Goal: Ask a question: Seek information or help from site administrators or community

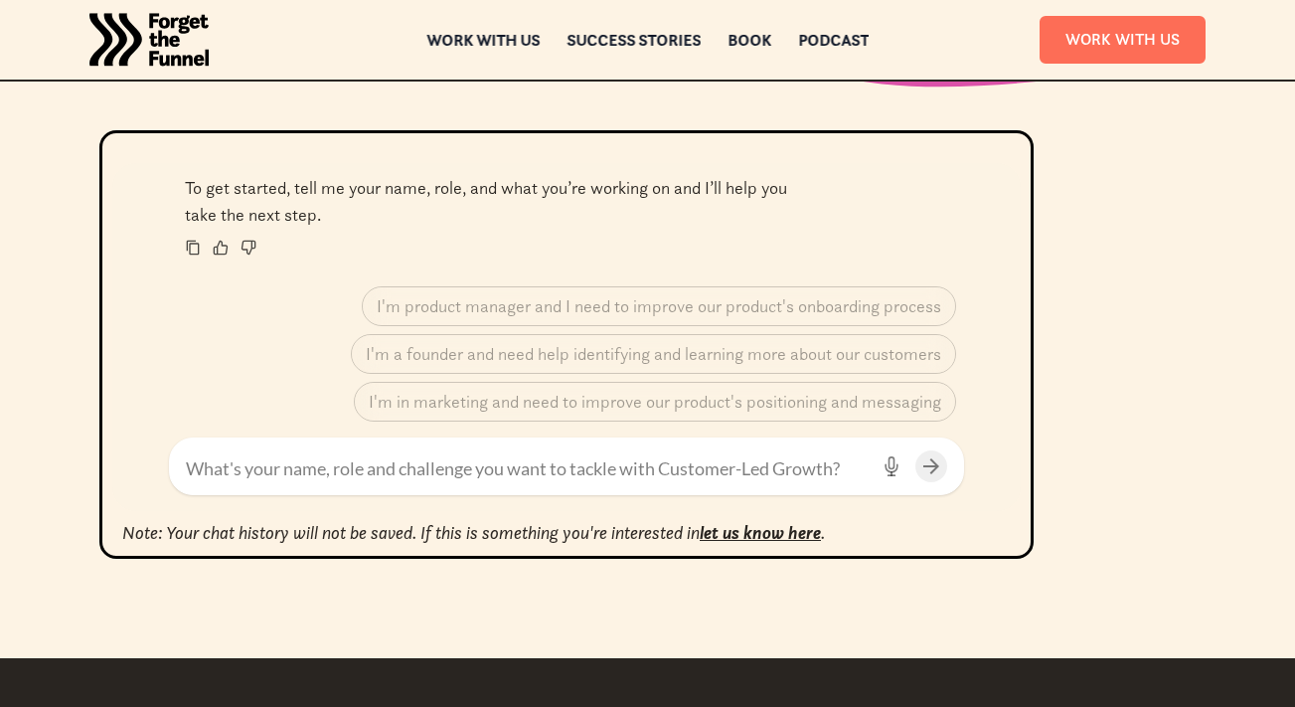
scroll to position [761, 0]
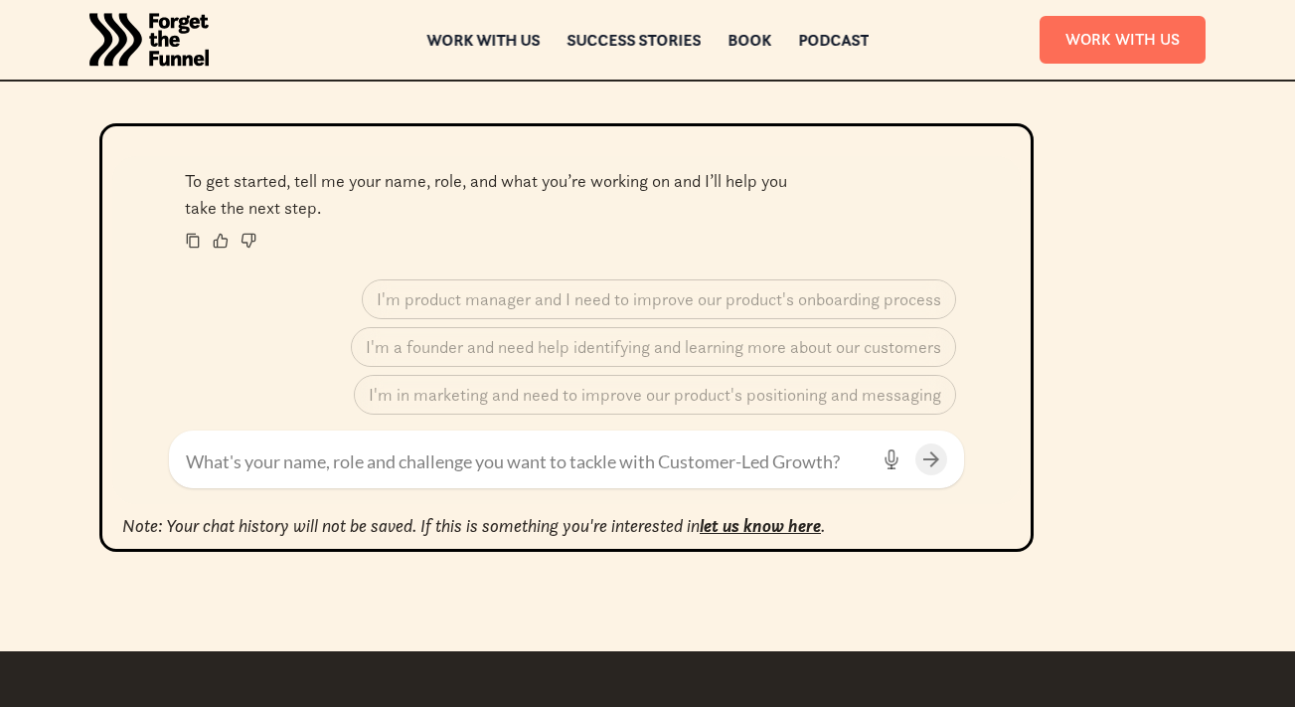
click at [415, 454] on textarea at bounding box center [527, 461] width 682 height 27
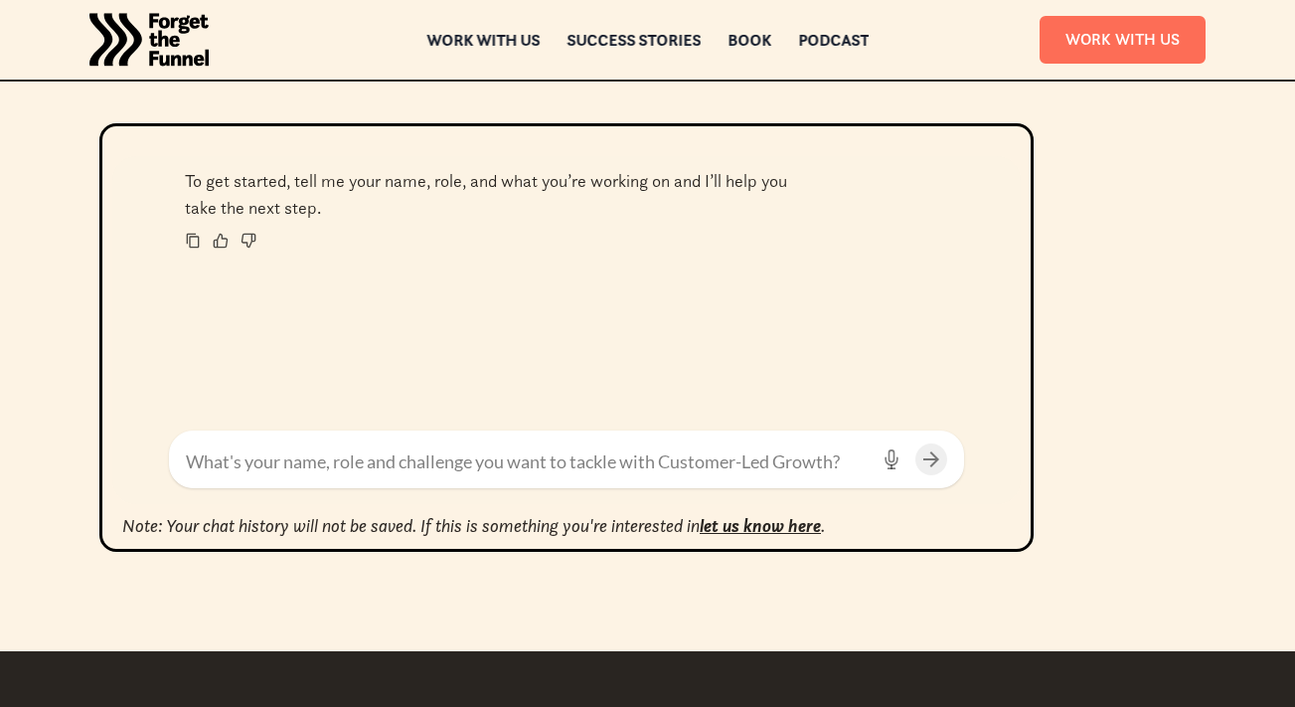
click at [415, 454] on textarea at bounding box center [527, 461] width 682 height 27
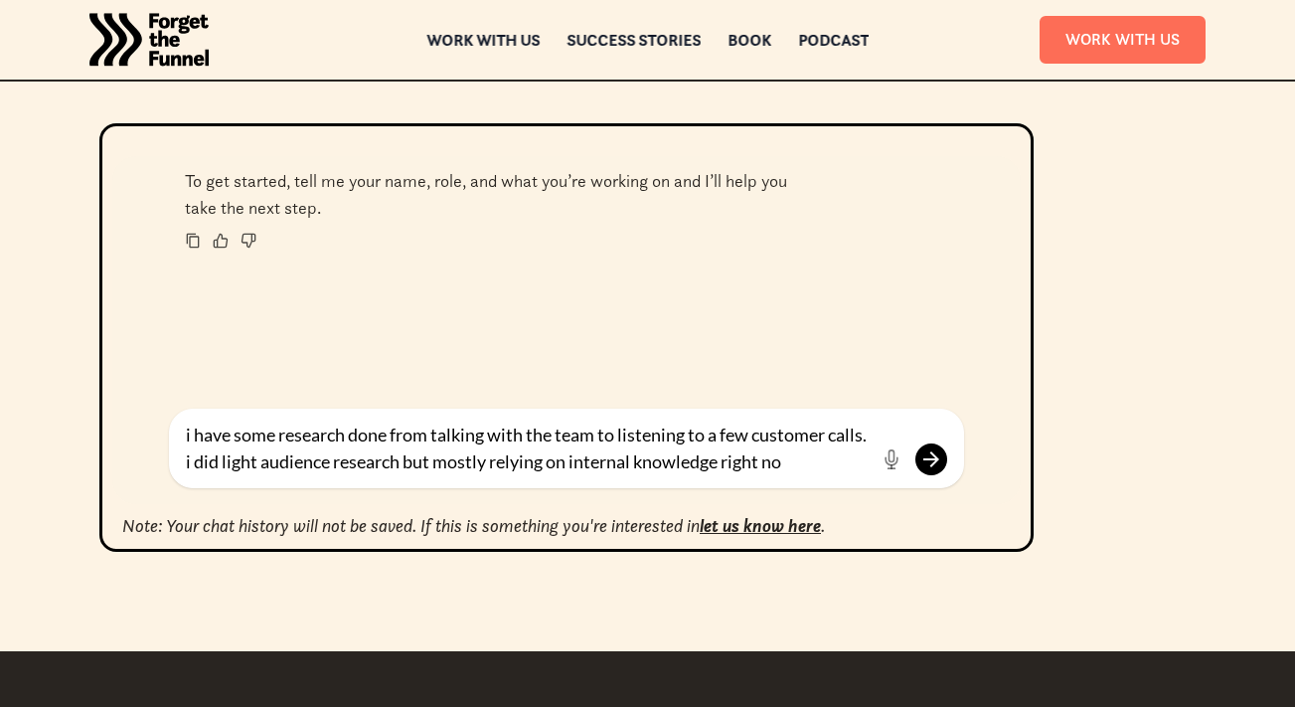
type textarea "i have some research done from talking with the team to listening to a few cust…"
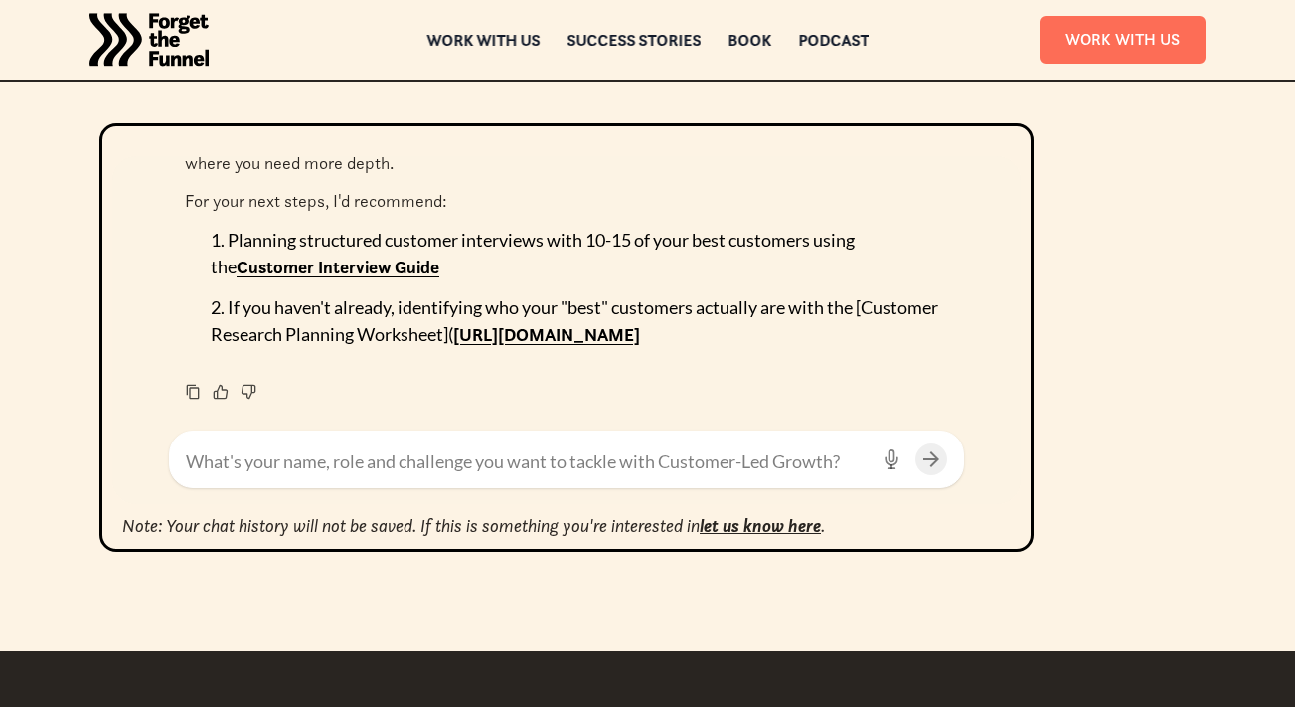
scroll to position [548, 0]
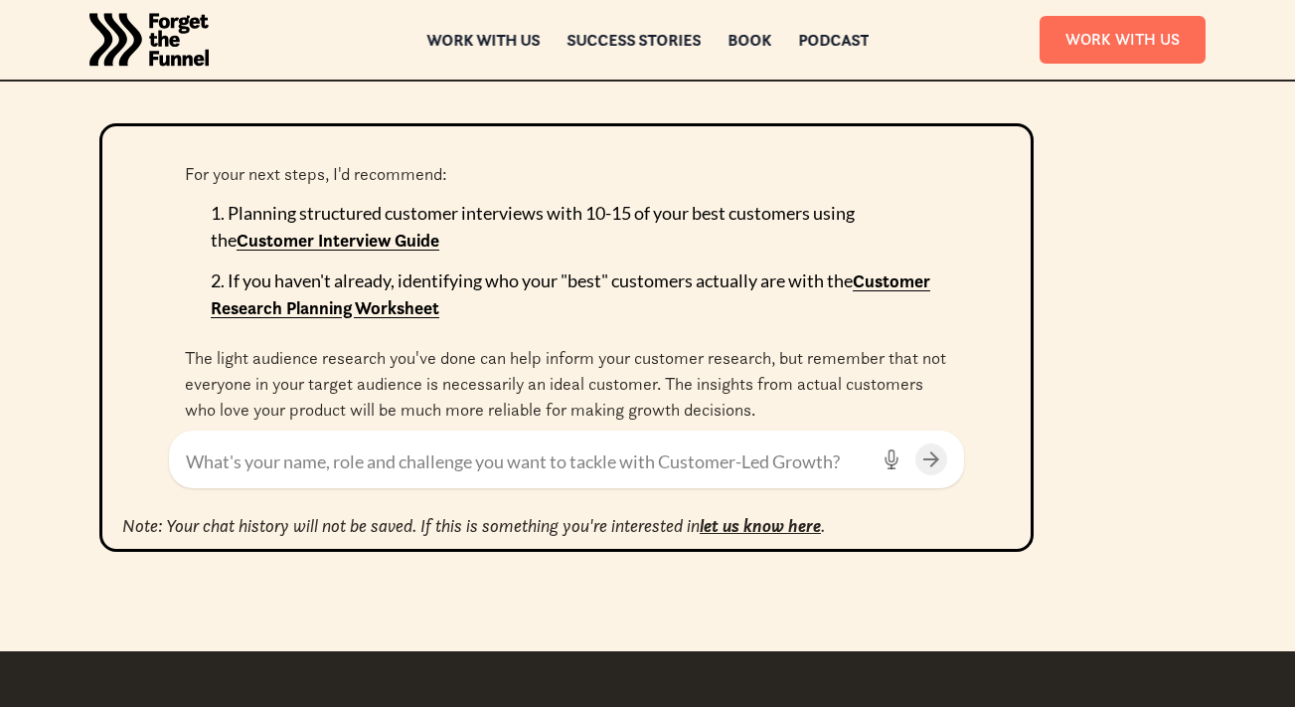
click at [554, 451] on textarea at bounding box center [527, 461] width 682 height 27
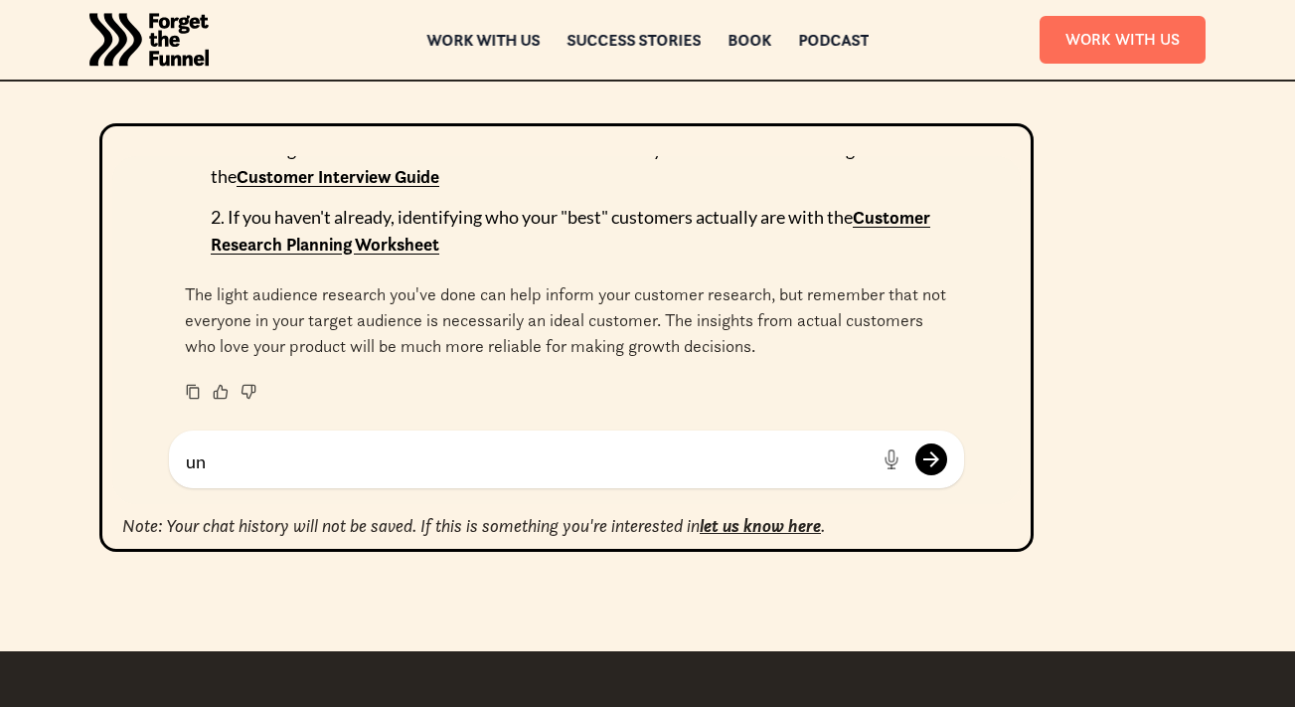
type textarea "u"
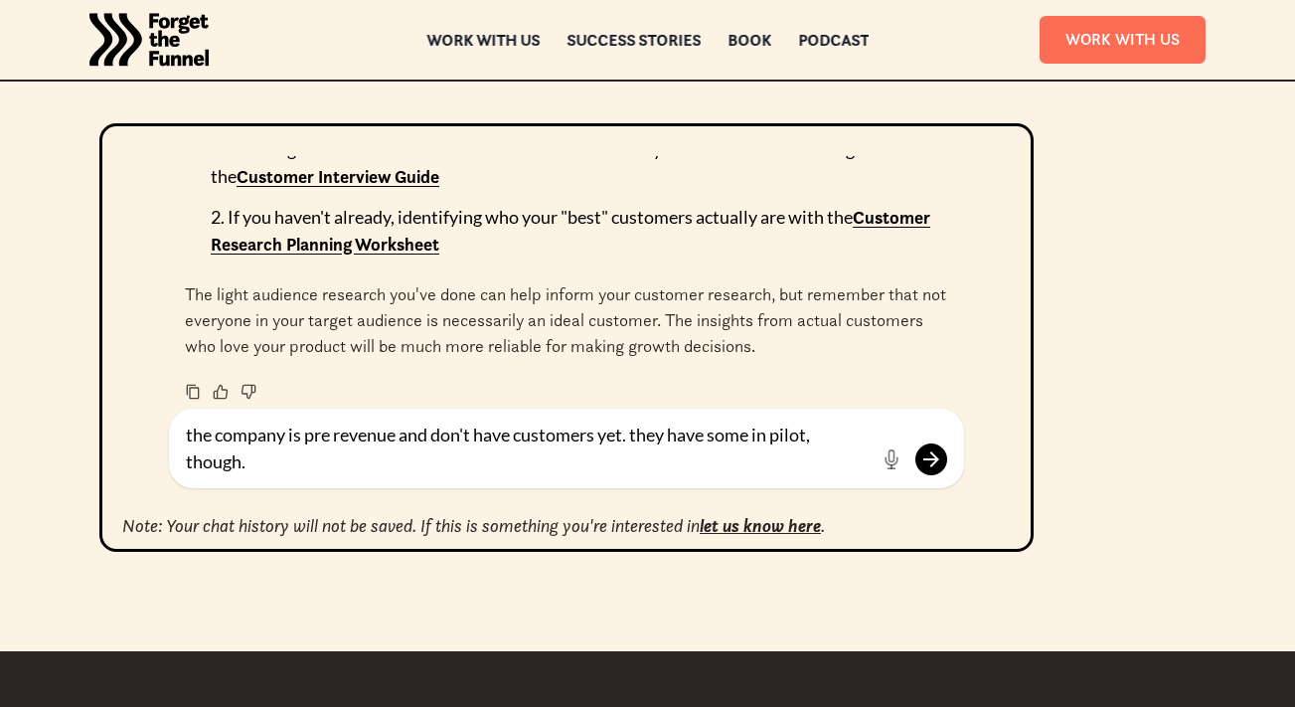
type textarea "the company is pre revenue and don't have customers yet. they have some in pilo…"
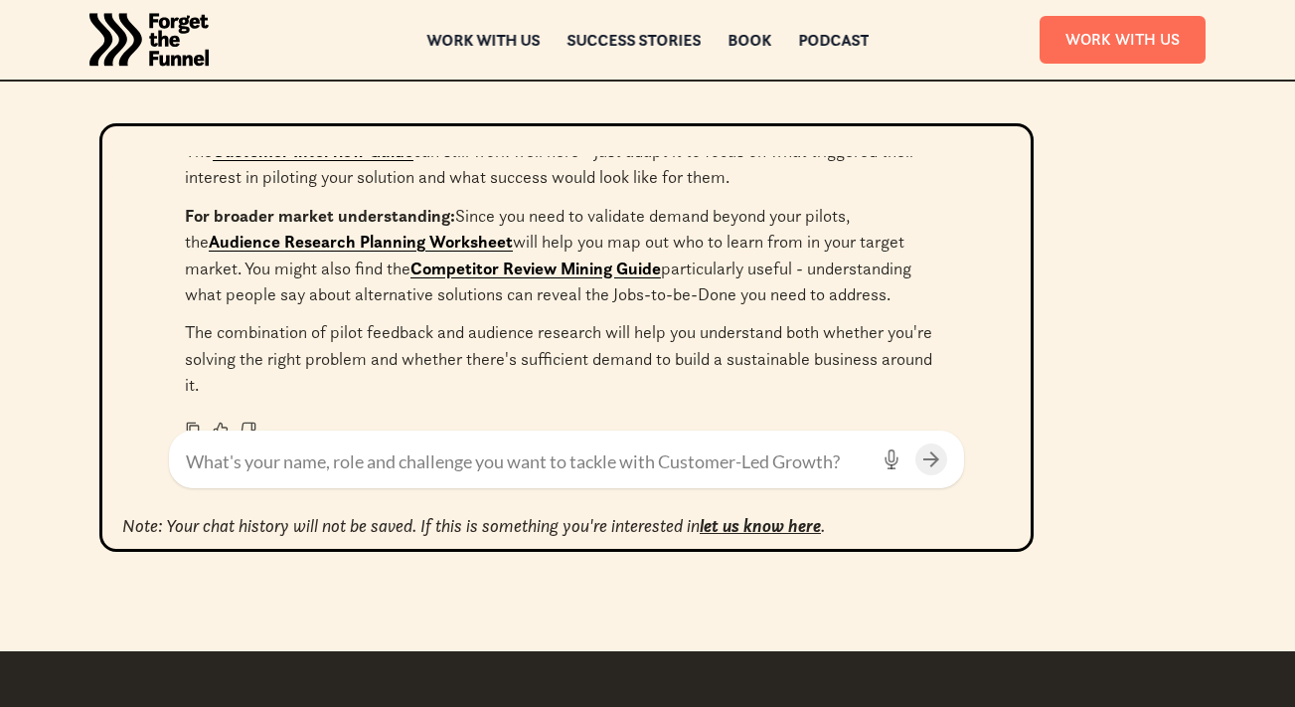
scroll to position [1229, 0]
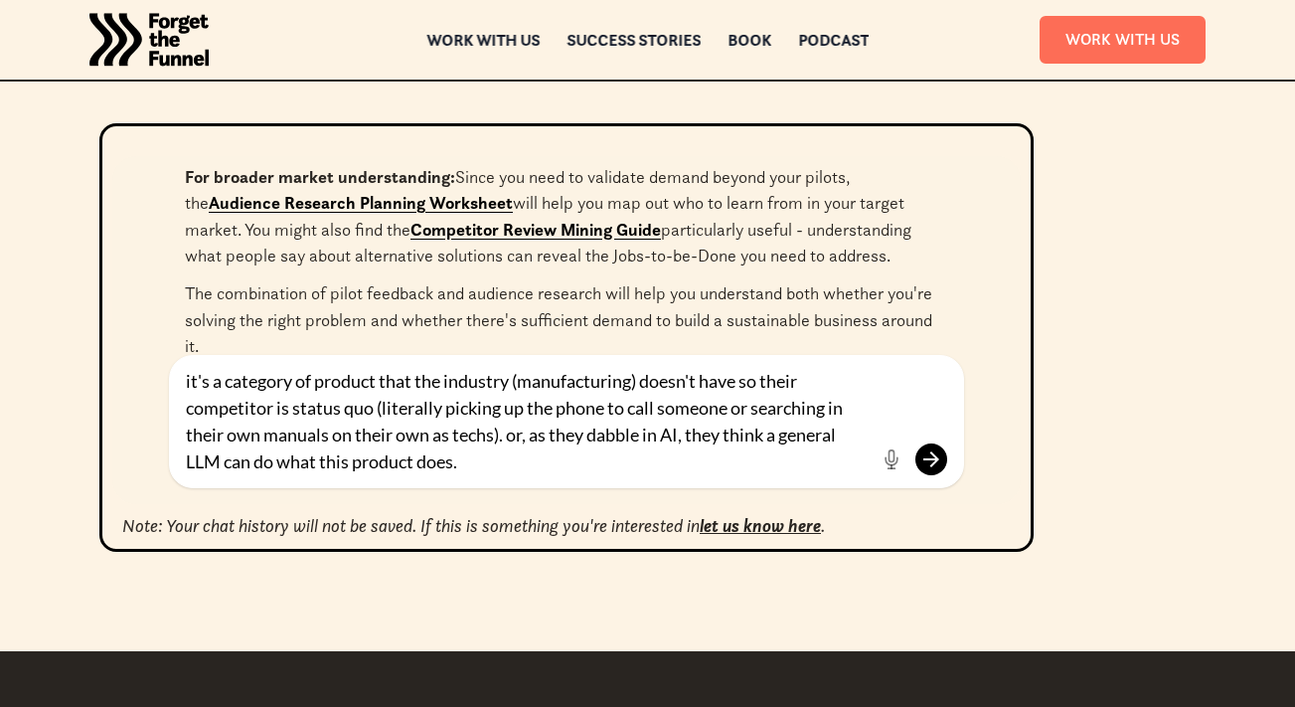
type textarea "it's a category of product that the industry (manufacturing) doesn't have so th…"
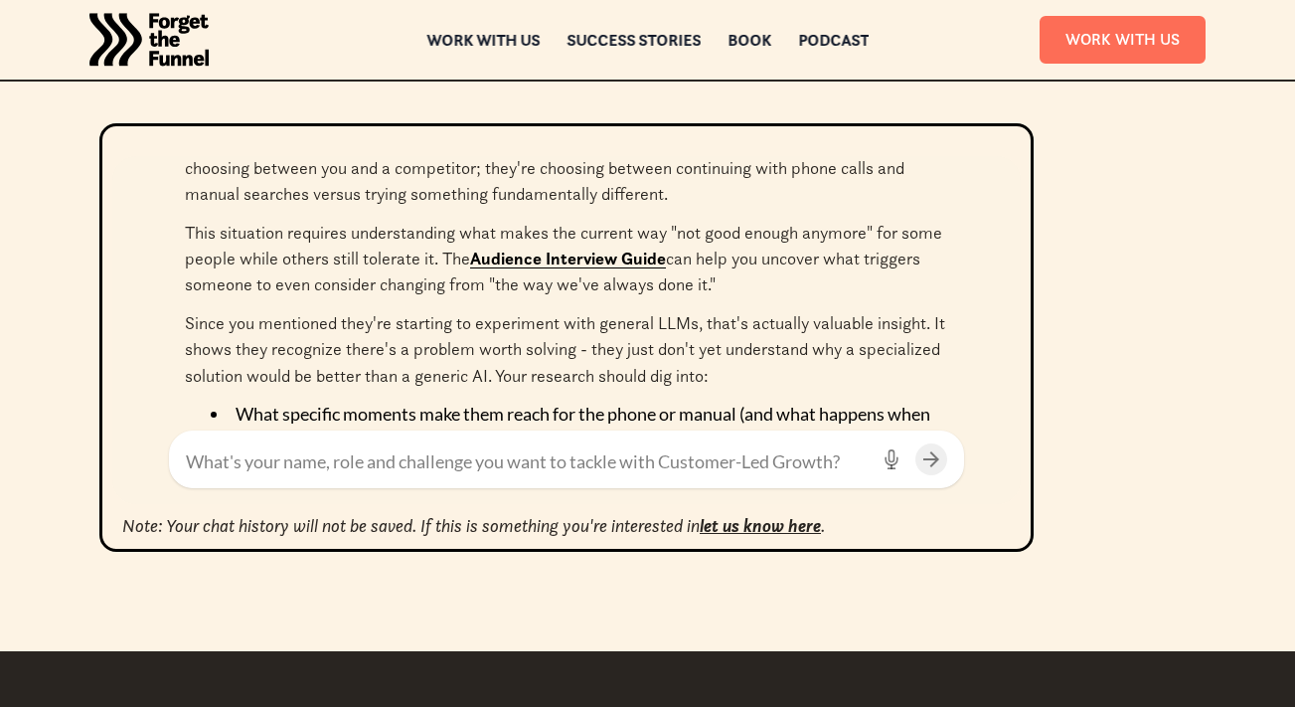
scroll to position [1720, 0]
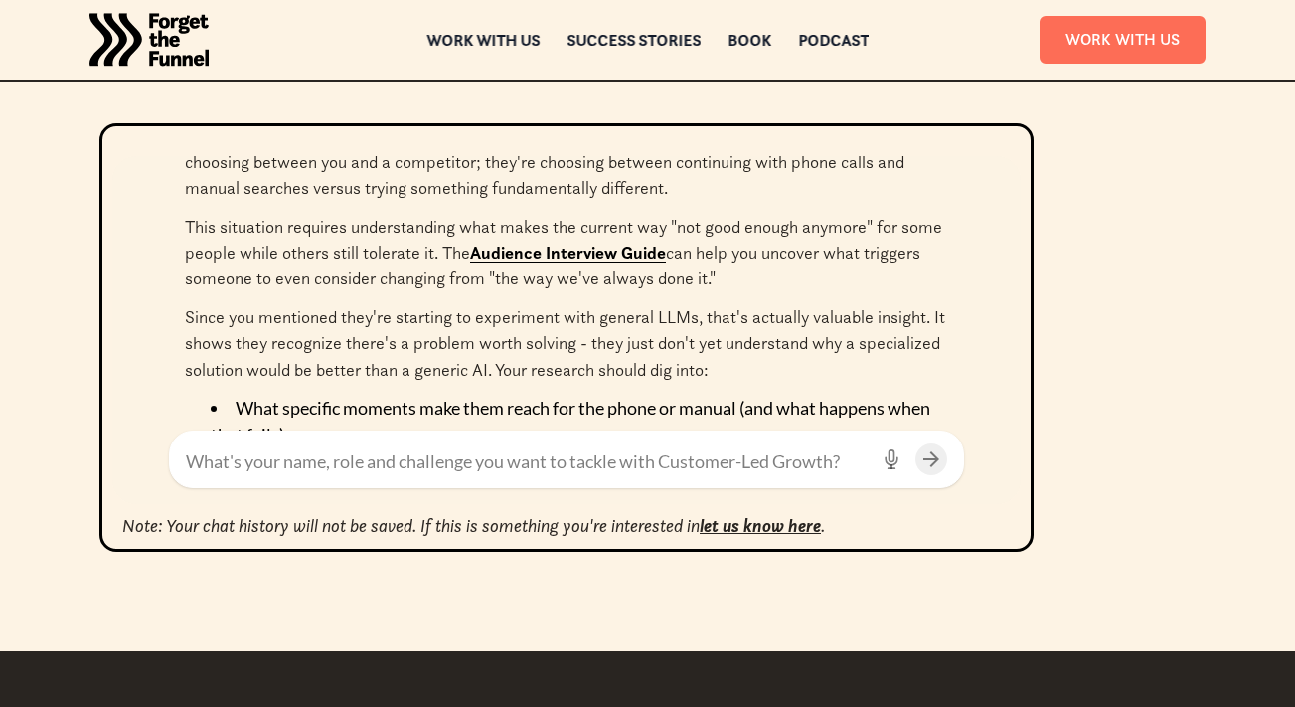
click at [606, 257] on link "Audience Interview Guide" at bounding box center [568, 253] width 196 height 22
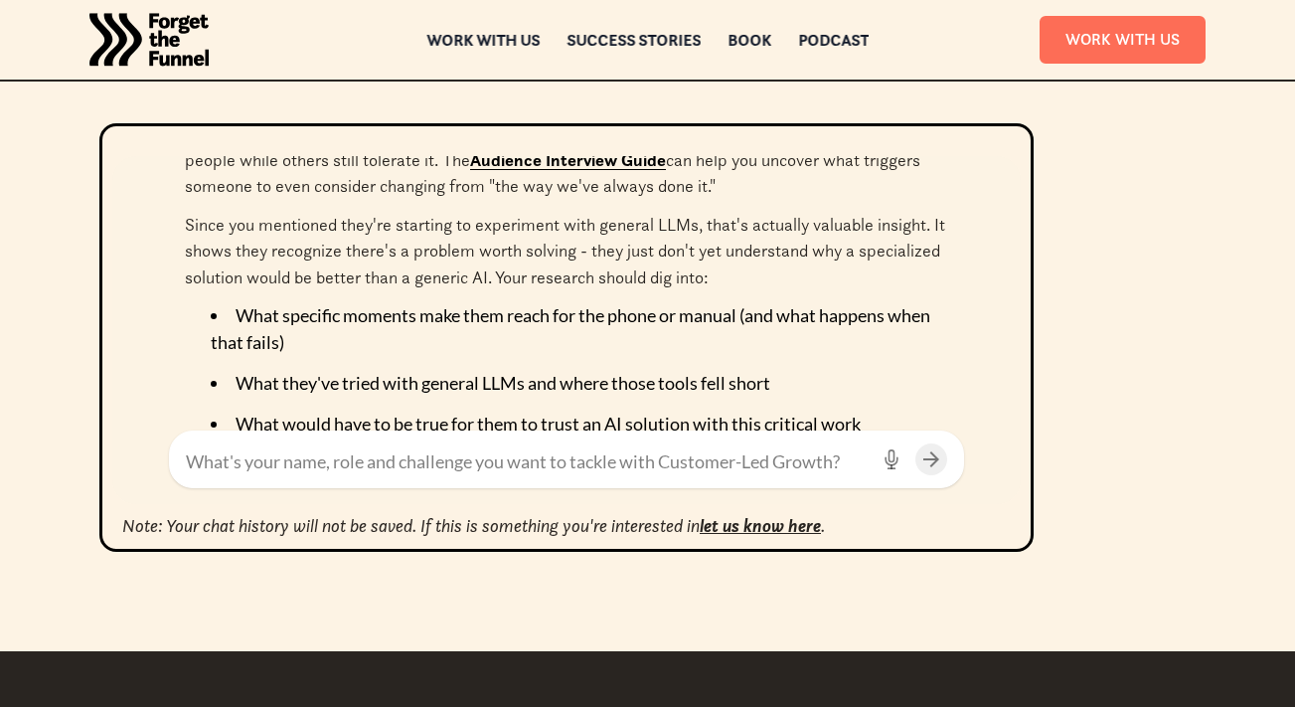
scroll to position [1815, 0]
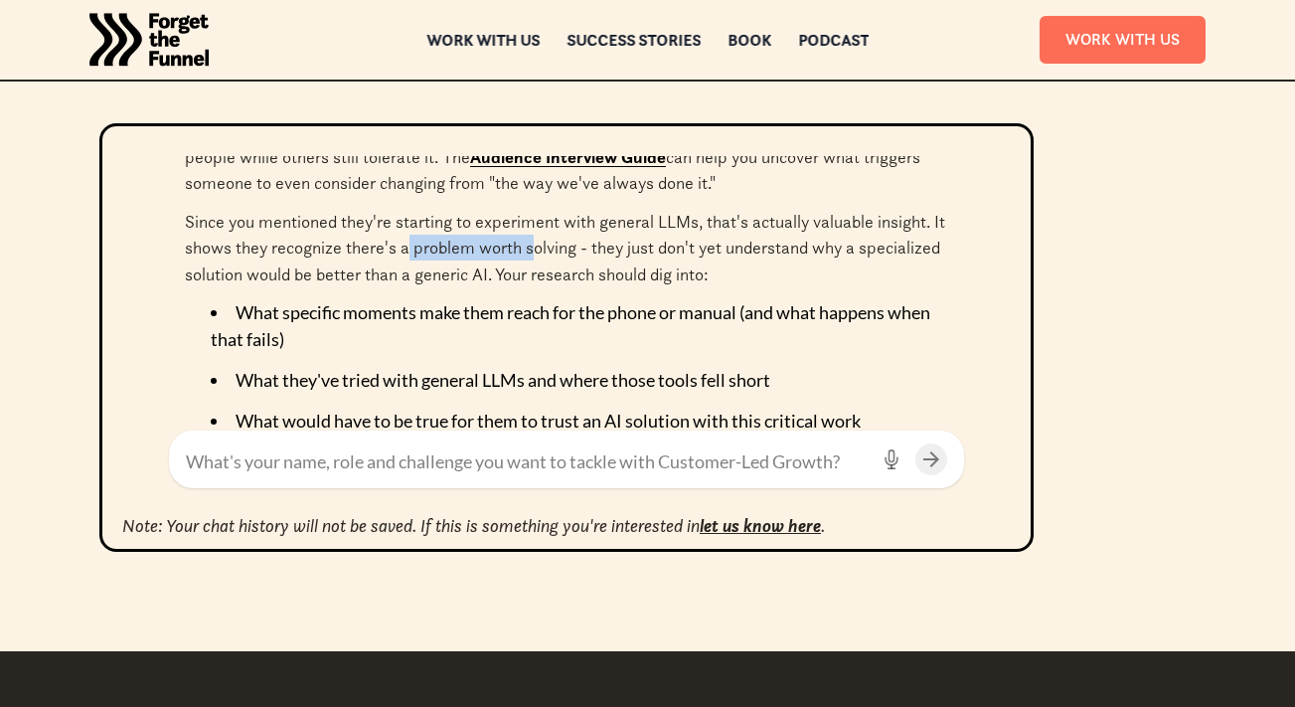
drag, startPoint x: 405, startPoint y: 244, endPoint x: 531, endPoint y: 245, distance: 126.3
click at [531, 245] on p "Since you mentioned they're starting to experiment with general LLMs, that's ac…" at bounding box center [566, 248] width 763 height 79
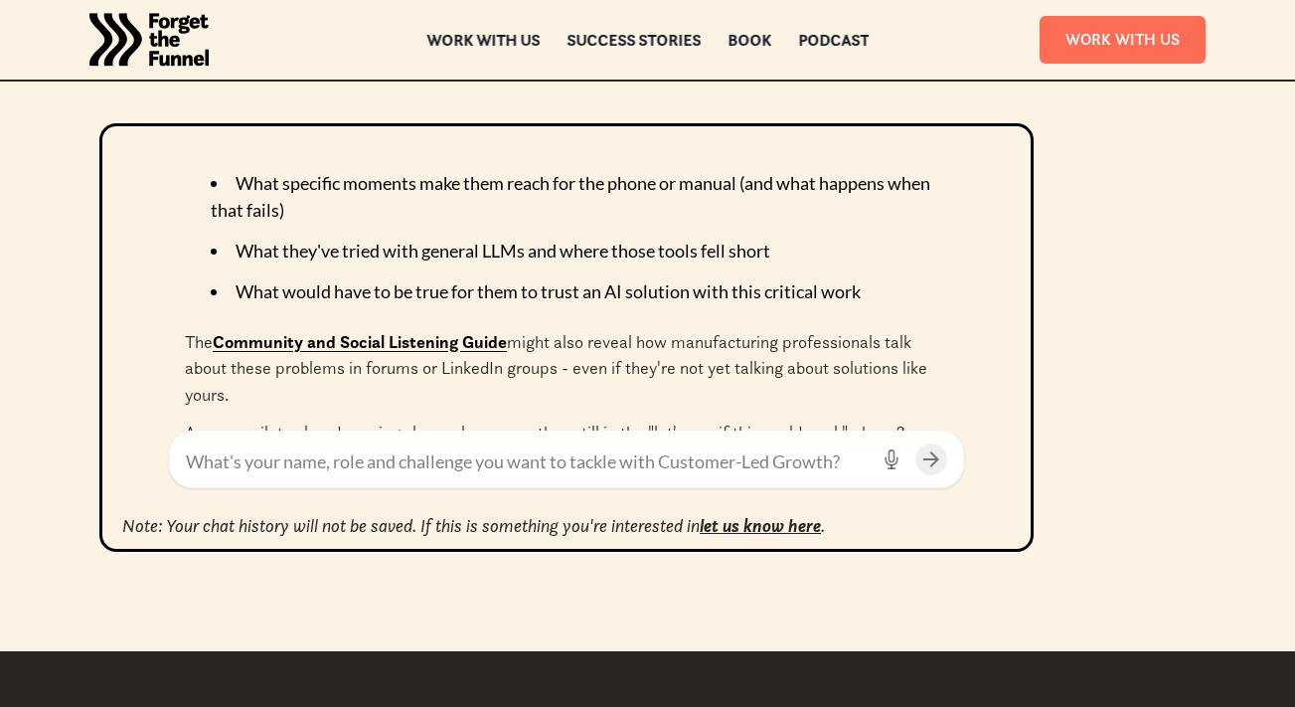
scroll to position [1946, 0]
click at [358, 337] on link "Community and Social Listening Guide" at bounding box center [360, 340] width 294 height 22
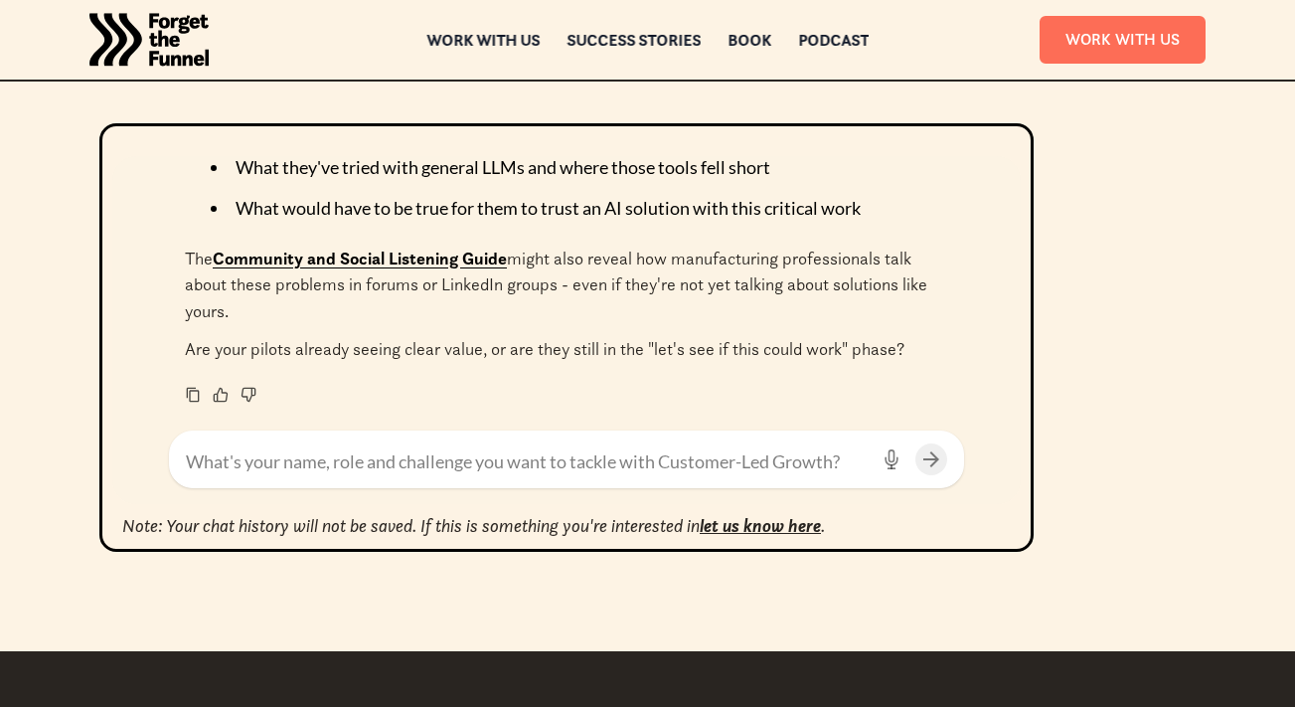
scroll to position [2031, 0]
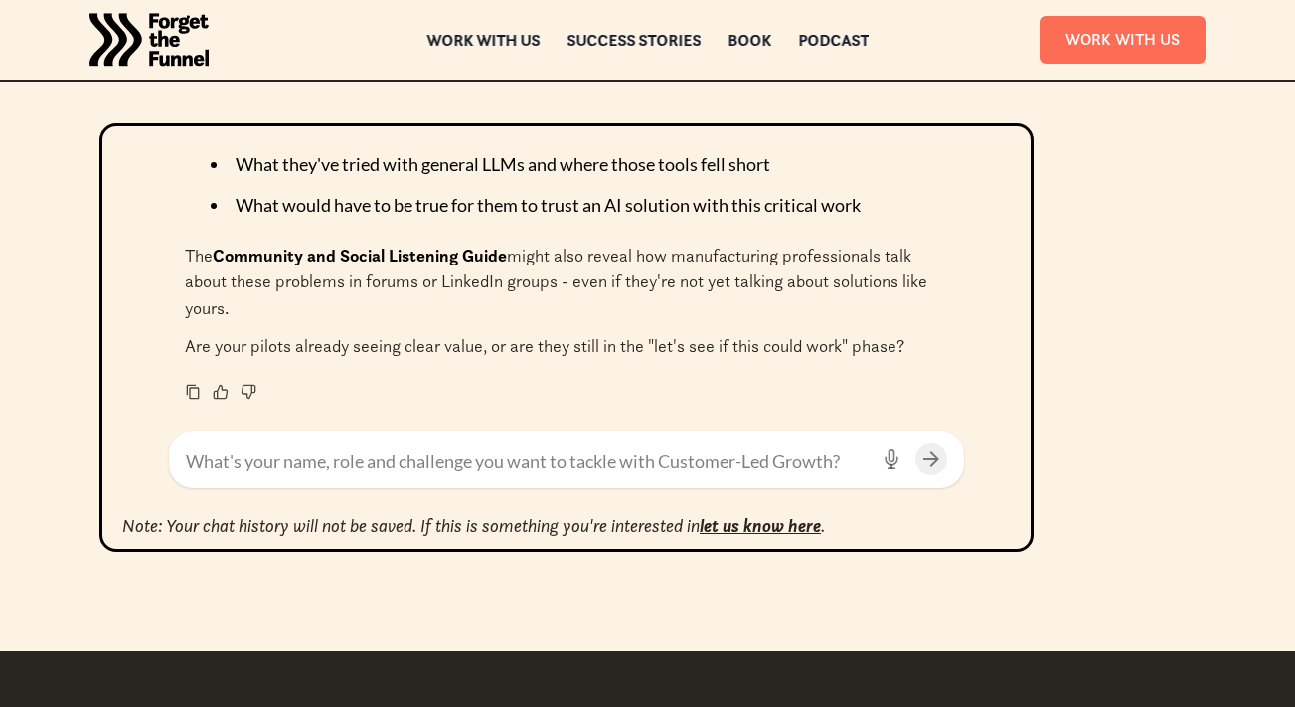
click at [316, 449] on textarea at bounding box center [527, 461] width 682 height 27
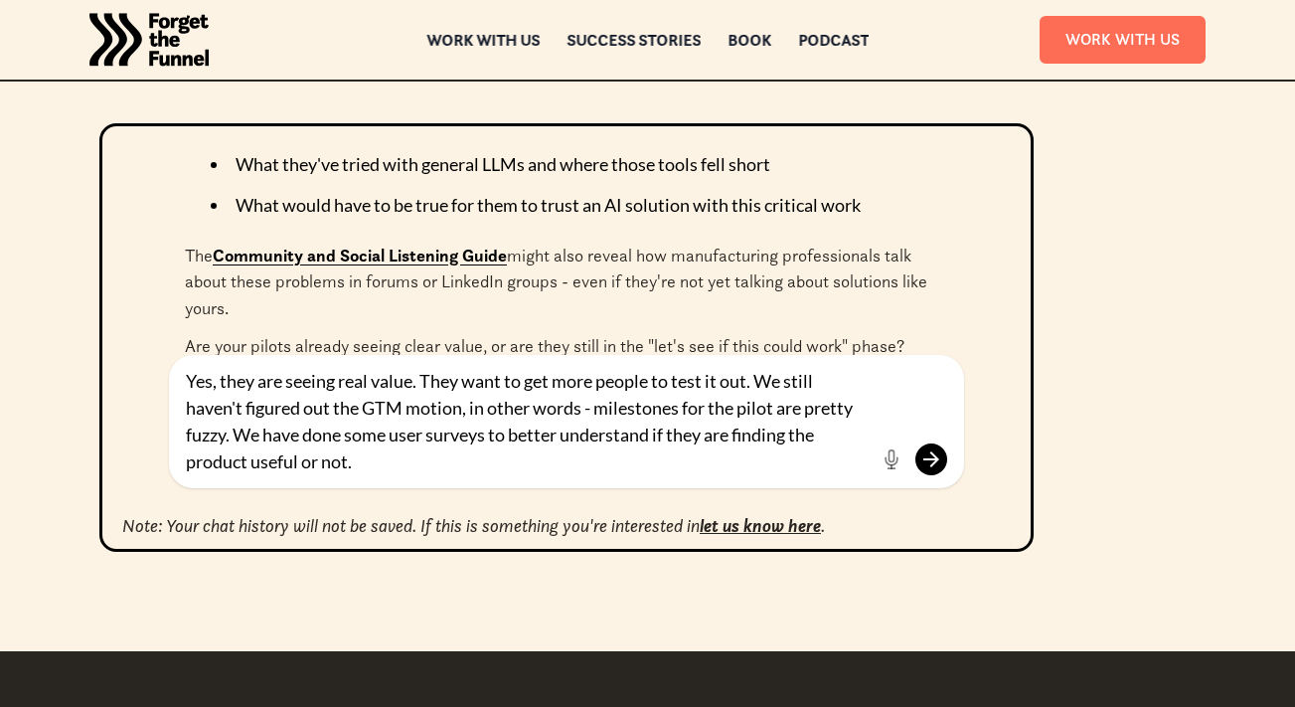
type textarea "Yes, they are seeing real value. They want to get more people to test it out. W…"
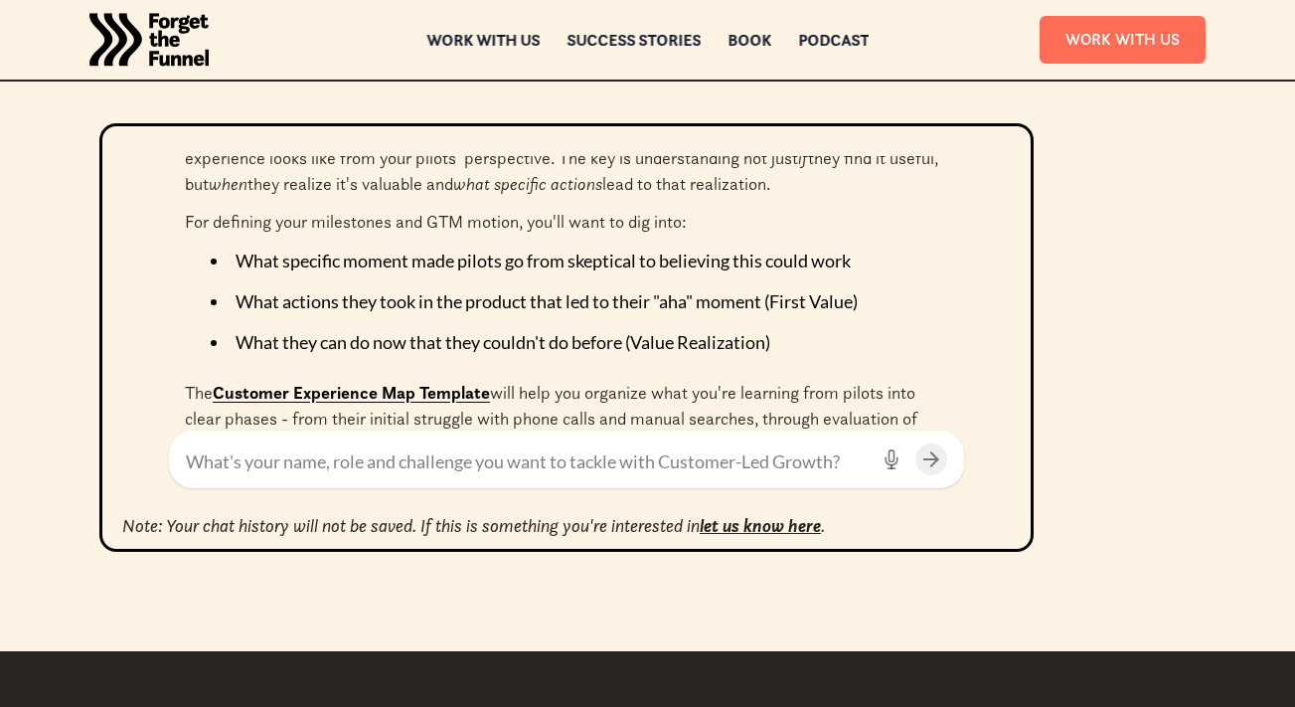
scroll to position [2593, 0]
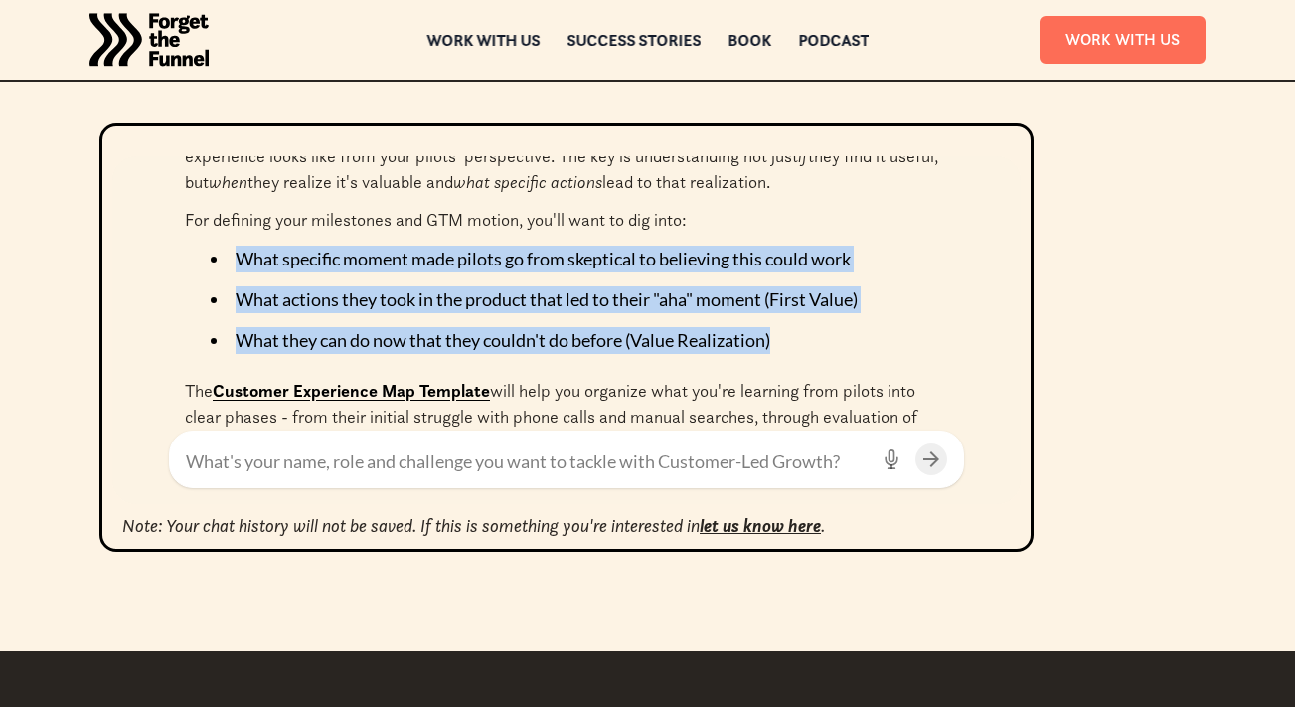
drag, startPoint x: 243, startPoint y: 253, endPoint x: 791, endPoint y: 340, distance: 555.5
click at [791, 340] on ul "What specific moment made pilots go from skeptical to believing this could work…" at bounding box center [566, 300] width 763 height 108
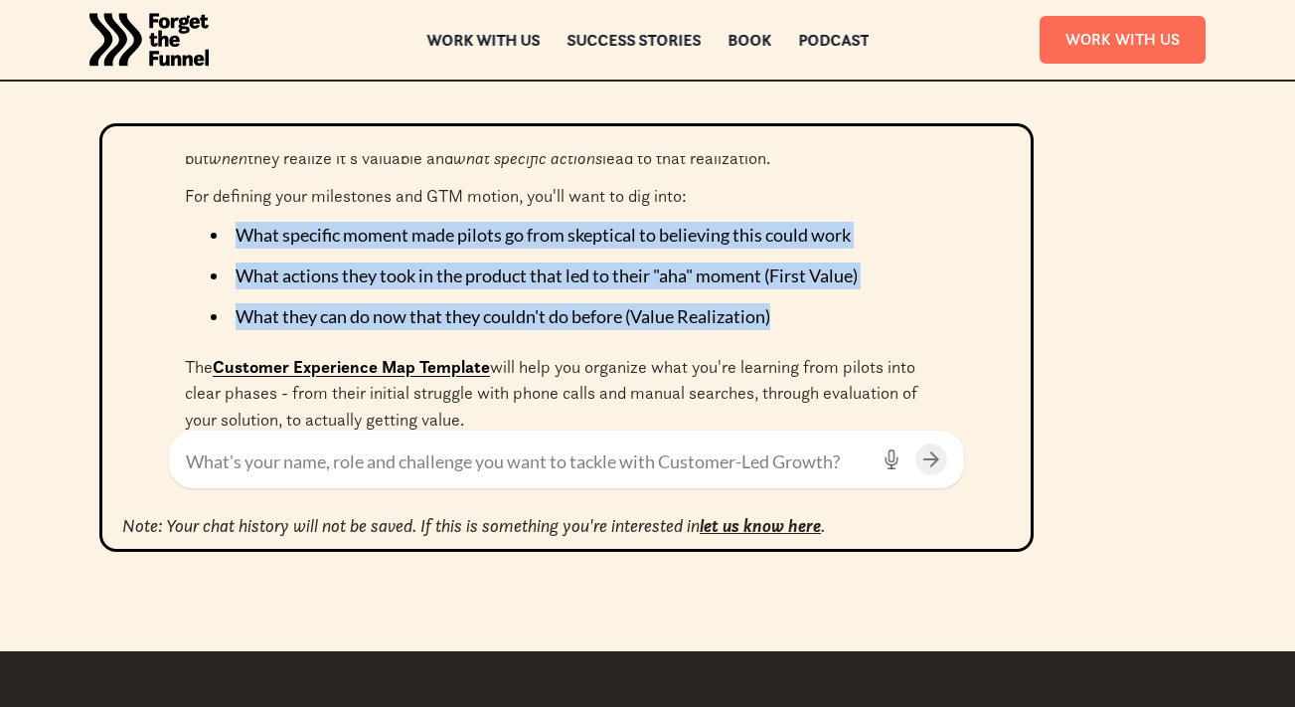
scroll to position [2626, 0]
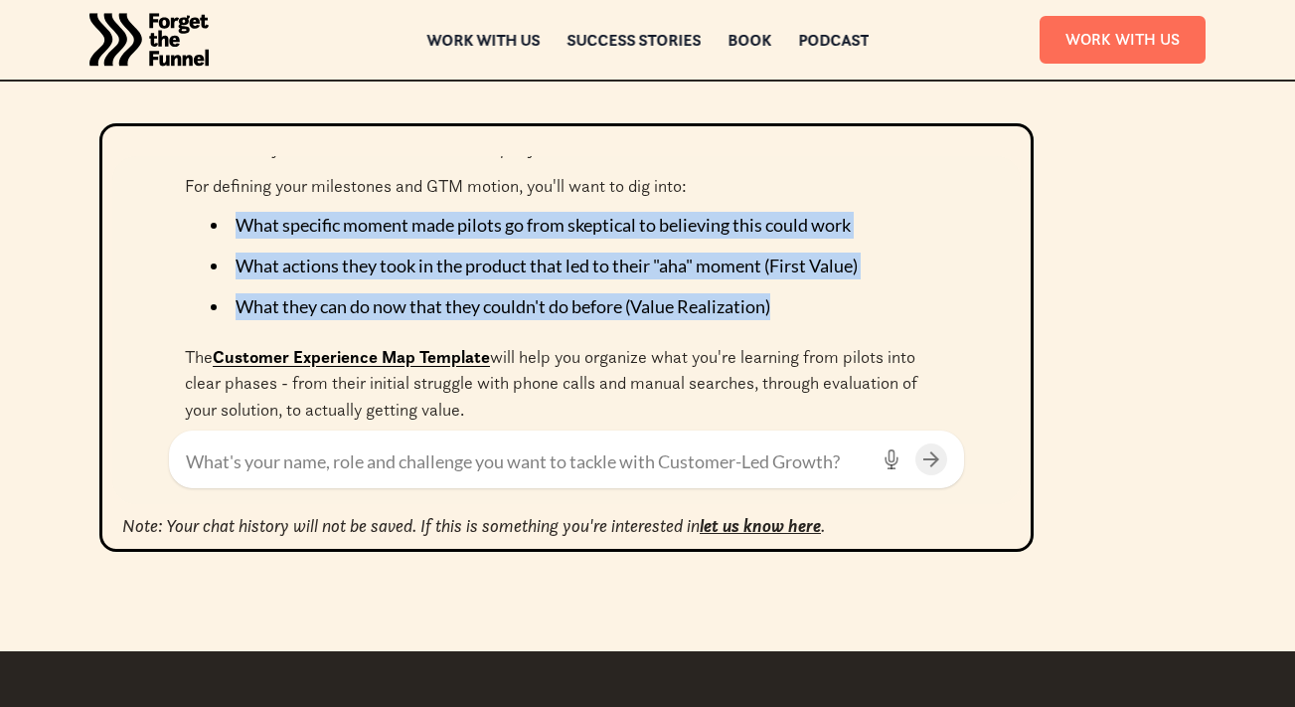
click at [478, 353] on link "Customer Experience Map Template" at bounding box center [351, 357] width 277 height 22
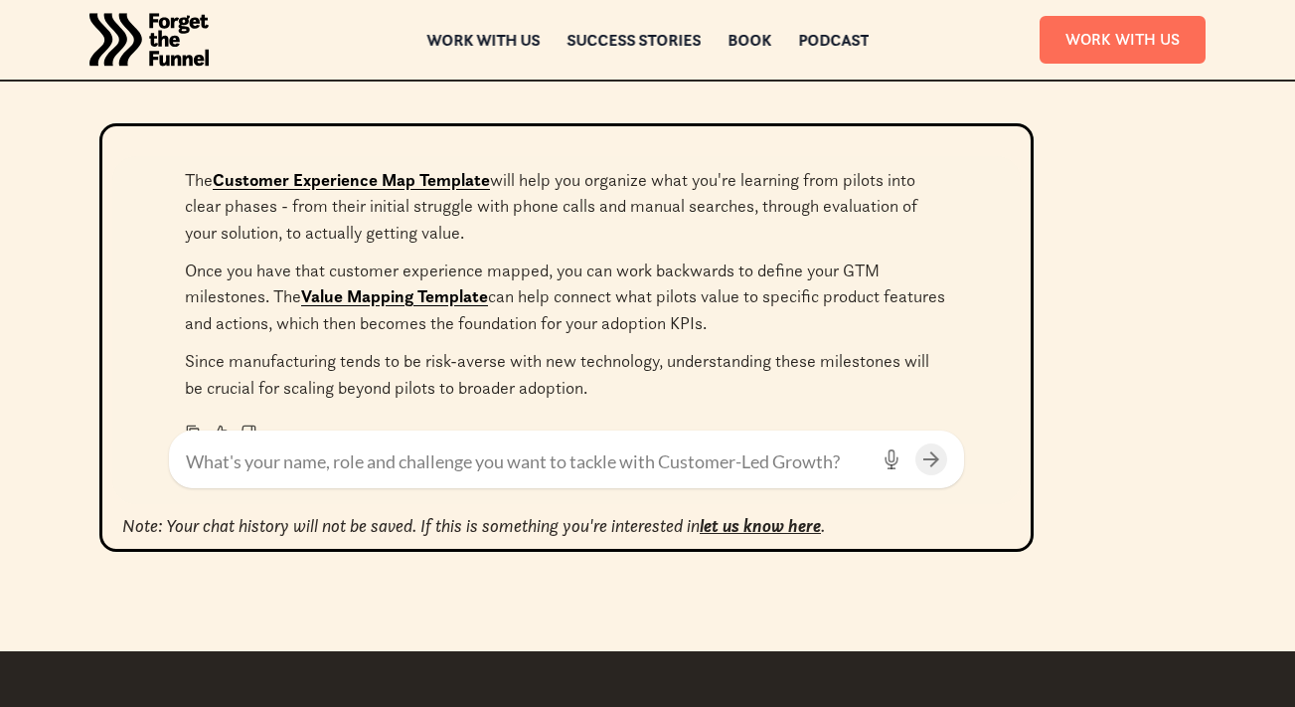
scroll to position [2805, 0]
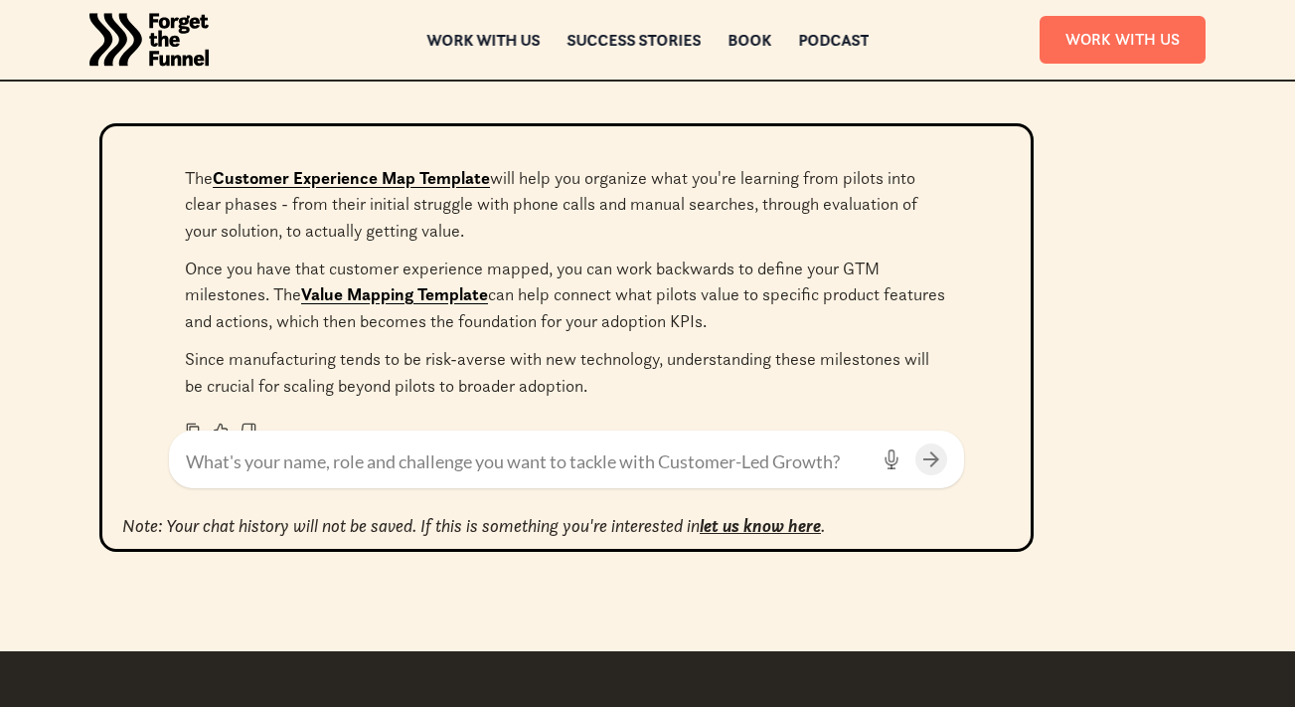
drag, startPoint x: 419, startPoint y: 274, endPoint x: 585, endPoint y: 261, distance: 166.5
click at [585, 261] on p "Once you have that customer experience mapped, you can work backwards to define…" at bounding box center [566, 294] width 763 height 79
drag, startPoint x: 586, startPoint y: 261, endPoint x: 712, endPoint y: 261, distance: 125.3
click at [712, 261] on p "Once you have that customer experience mapped, you can work backwards to define…" at bounding box center [566, 294] width 763 height 79
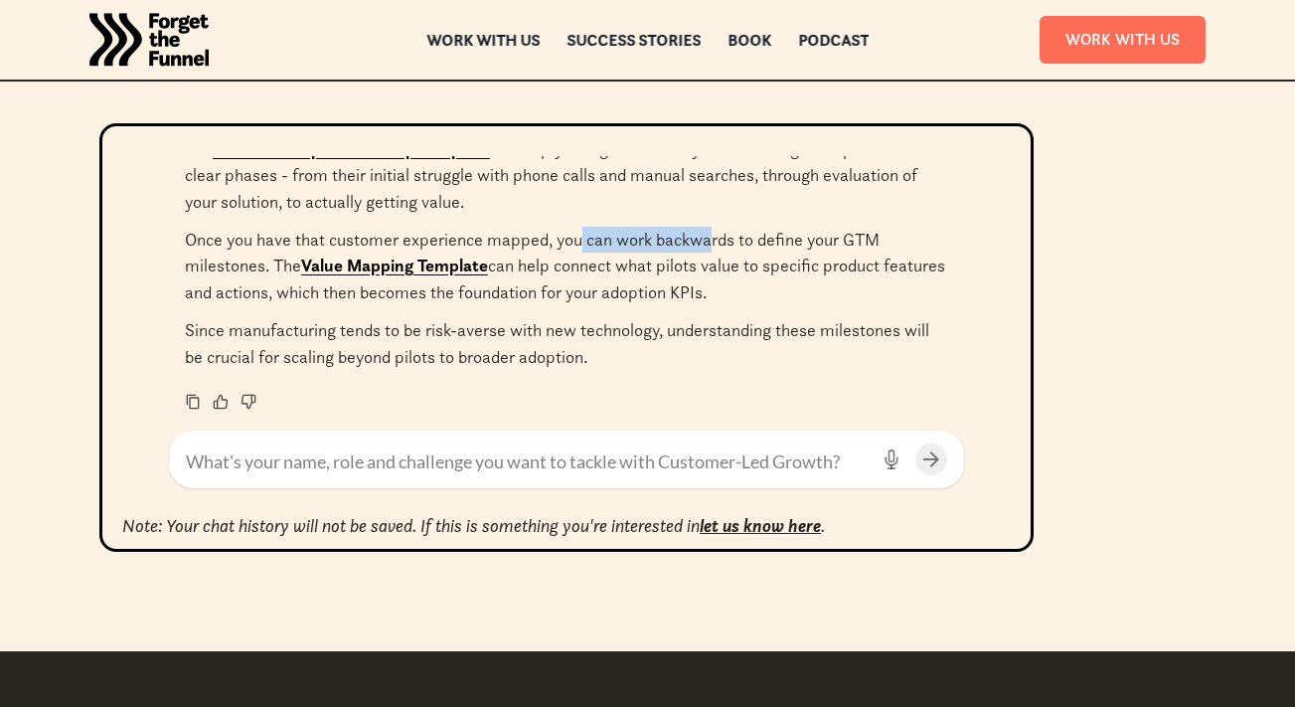
click at [411, 266] on link "Value Mapping Template" at bounding box center [394, 265] width 187 height 22
click at [465, 467] on textarea at bounding box center [527, 461] width 682 height 27
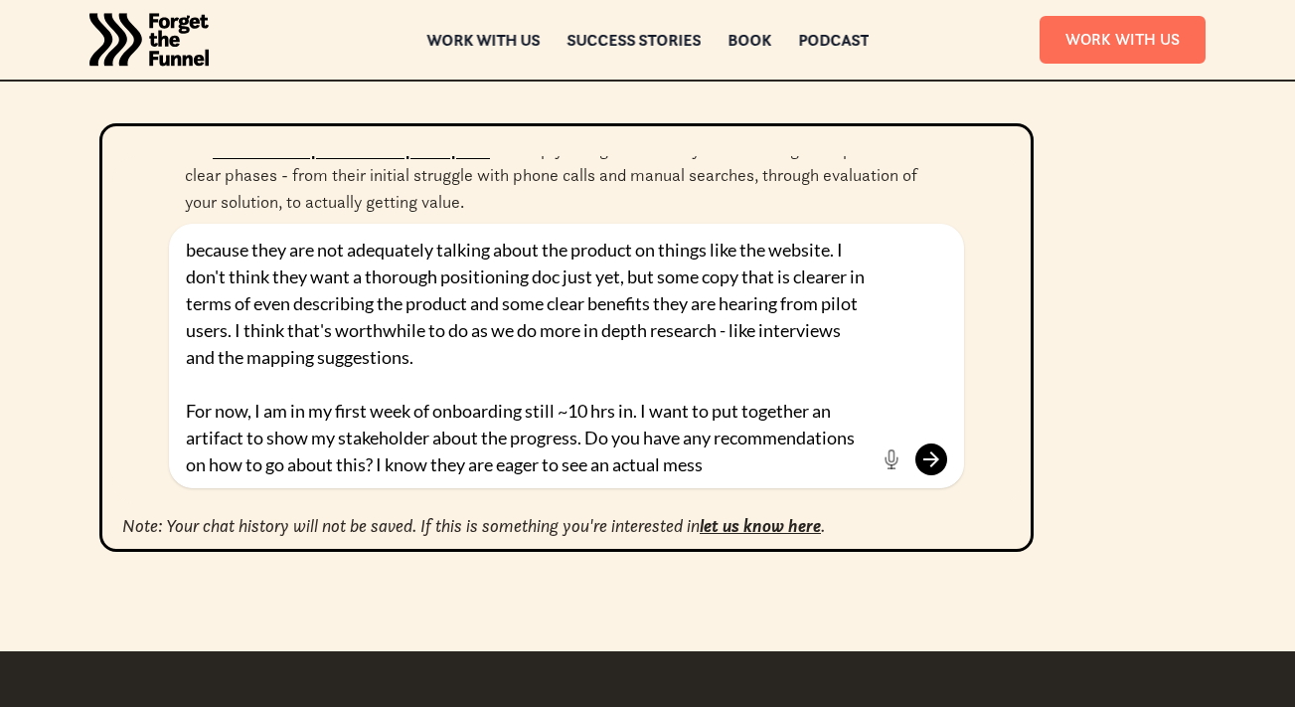
scroll to position [54, 0]
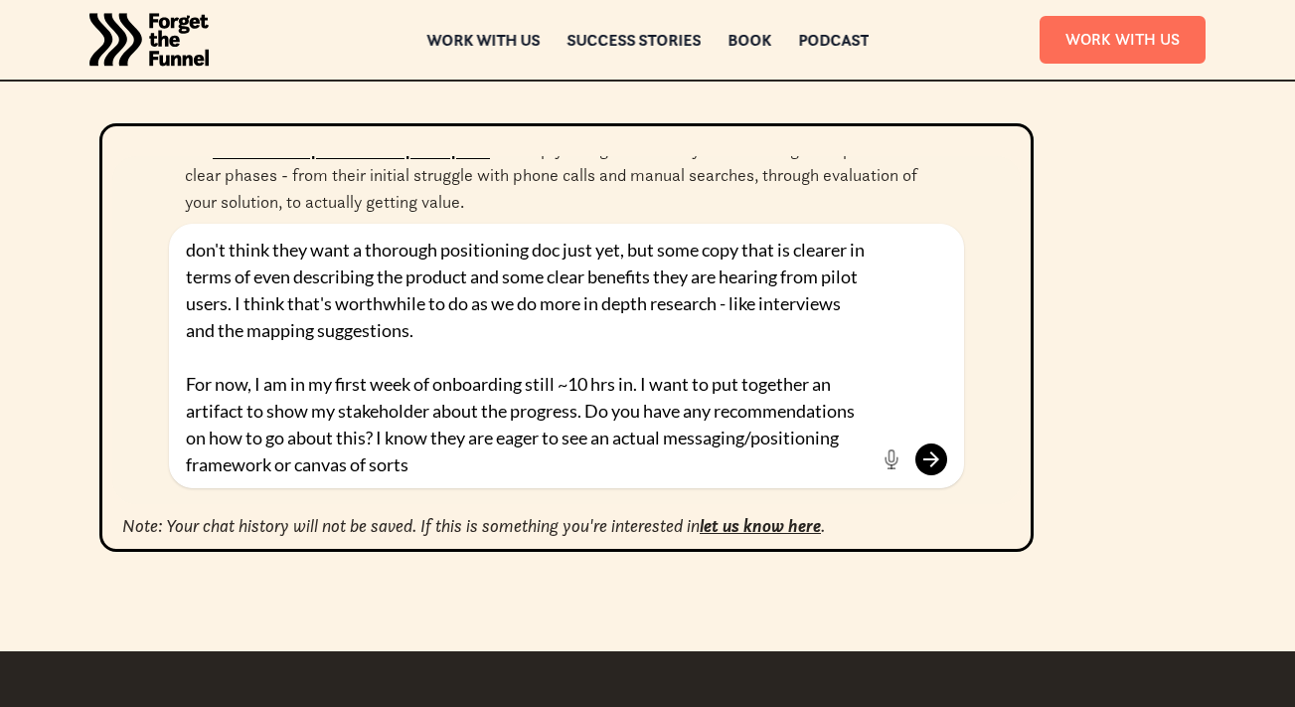
type textarea "I like all this, but I am getting a bit rushed to figure out an updated messagi…"
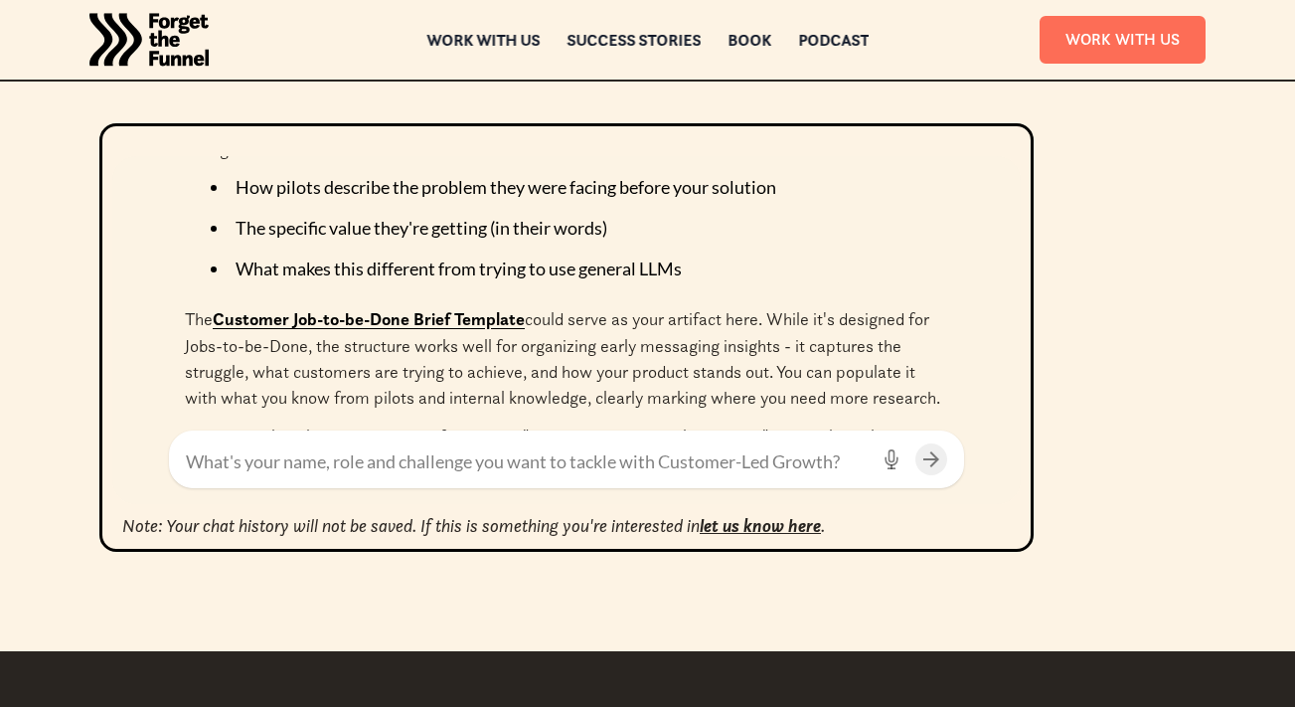
scroll to position [3627, 0]
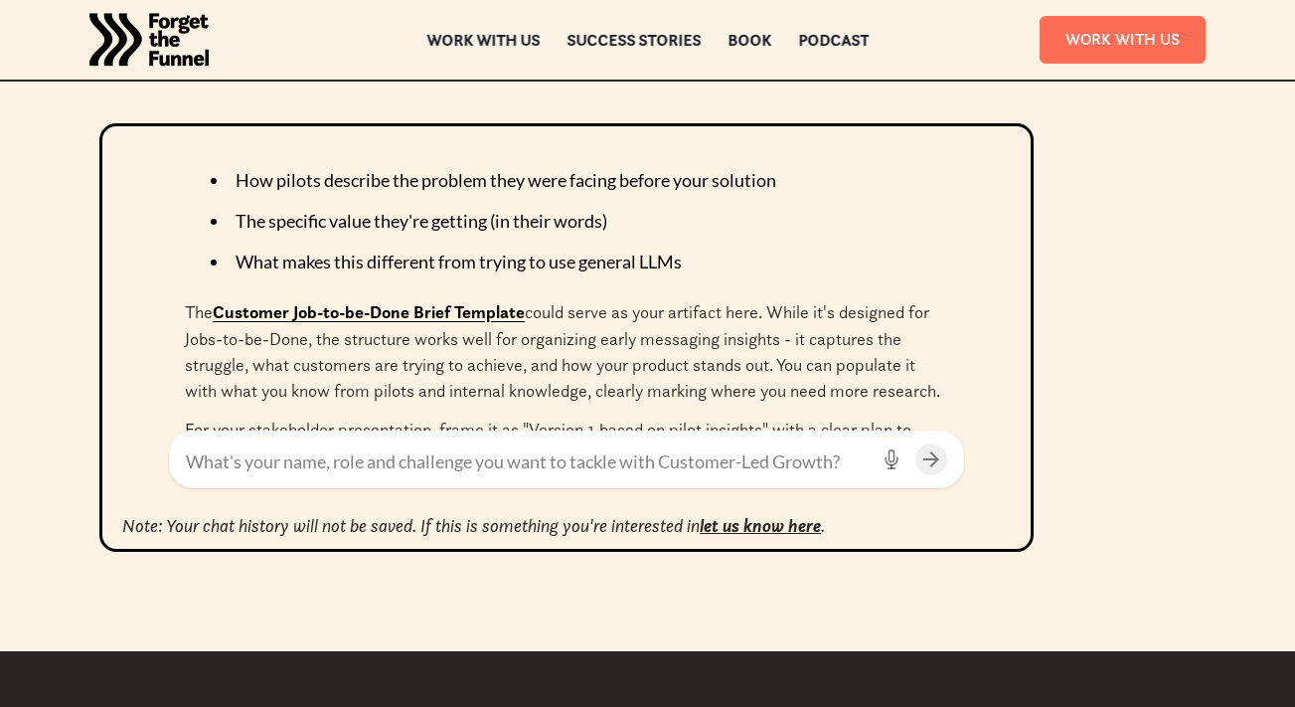
click at [398, 305] on link "Customer Job-to-be-Done Brief Template" at bounding box center [369, 312] width 312 height 22
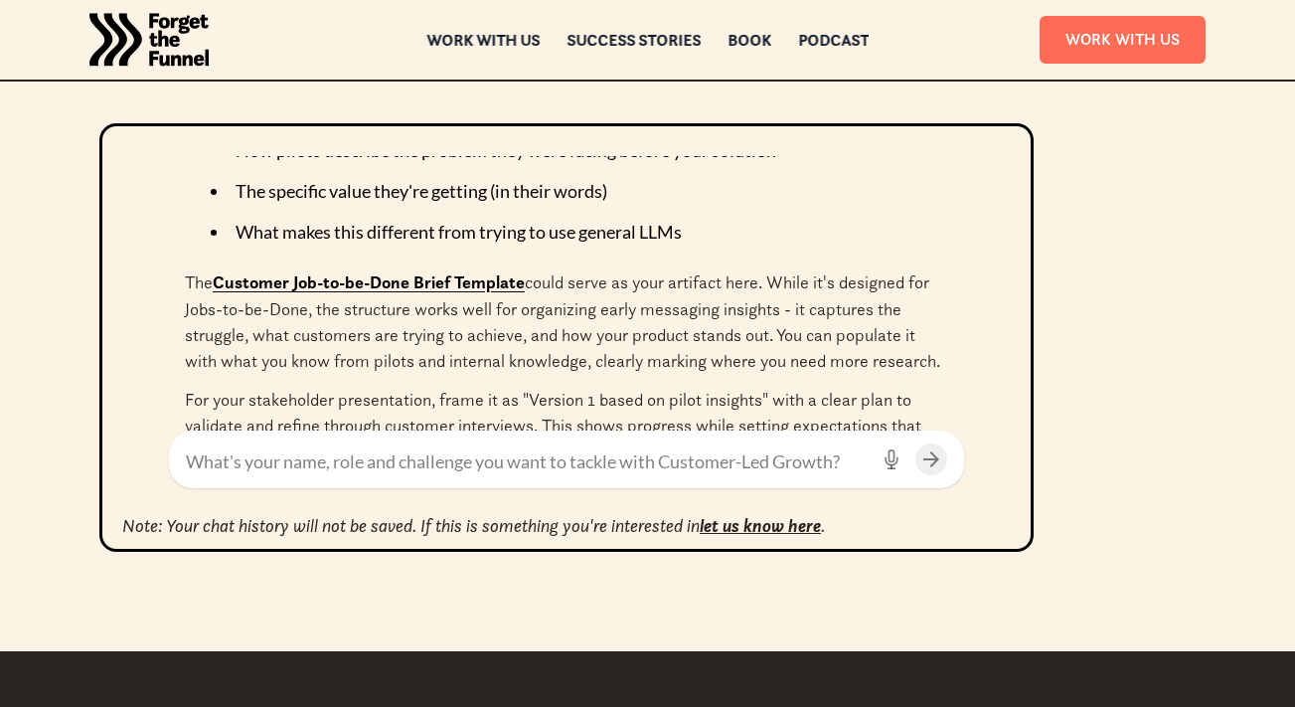
scroll to position [3668, 0]
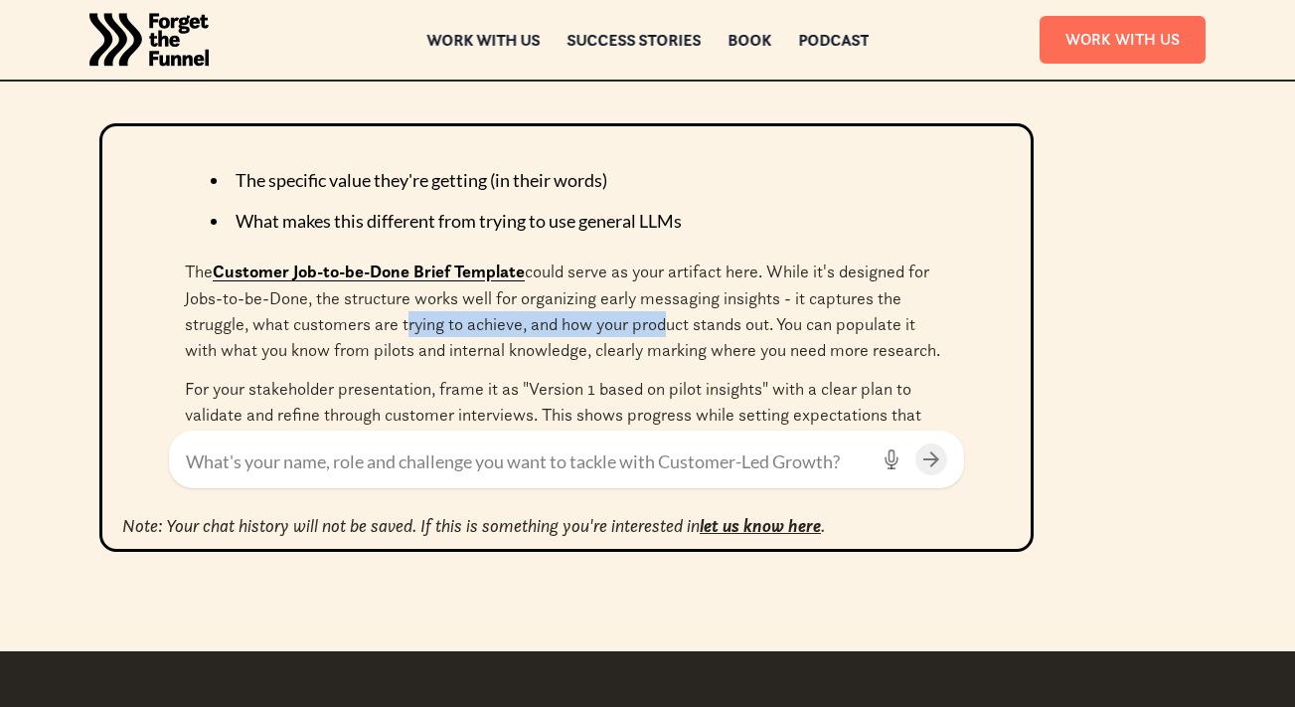
drag, startPoint x: 406, startPoint y: 335, endPoint x: 659, endPoint y: 320, distance: 253.9
click at [659, 320] on p "The Customer Job-to-be-Done Brief Template could serve as your artifact here. W…" at bounding box center [566, 310] width 763 height 105
drag, startPoint x: 450, startPoint y: 359, endPoint x: 532, endPoint y: 359, distance: 81.5
click at [531, 359] on p "The Customer Job-to-be-Done Brief Template could serve as your artifact here. W…" at bounding box center [566, 310] width 763 height 105
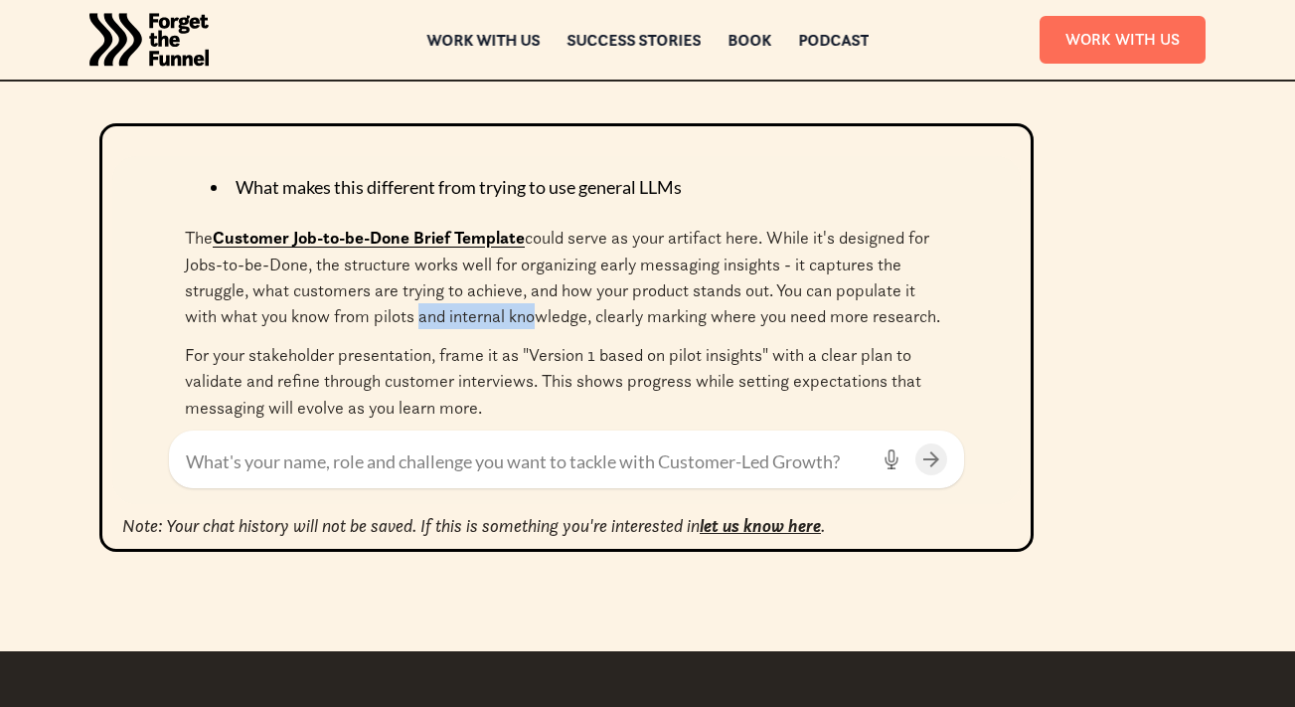
scroll to position [3709, 0]
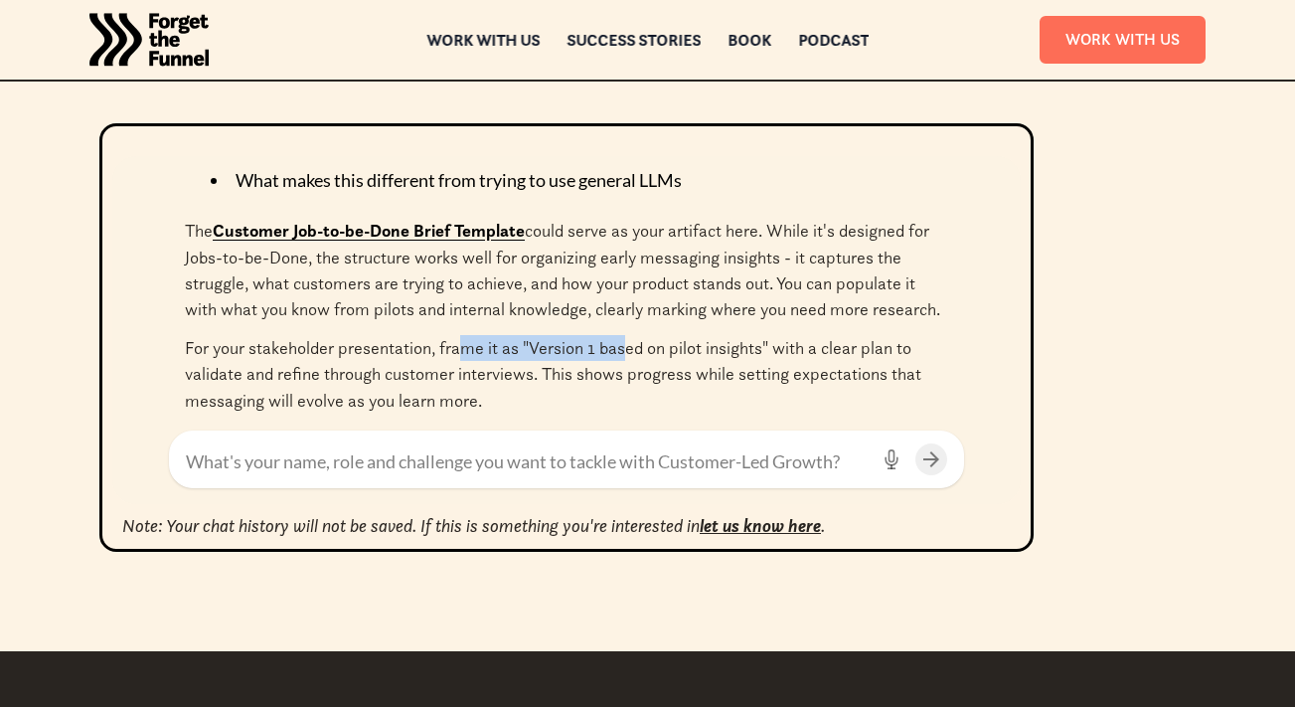
drag, startPoint x: 503, startPoint y: 354, endPoint x: 625, endPoint y: 350, distance: 122.3
click at [625, 350] on p "For your stakeholder presentation, frame it as "Version 1 based on pilot insigh…" at bounding box center [566, 374] width 763 height 79
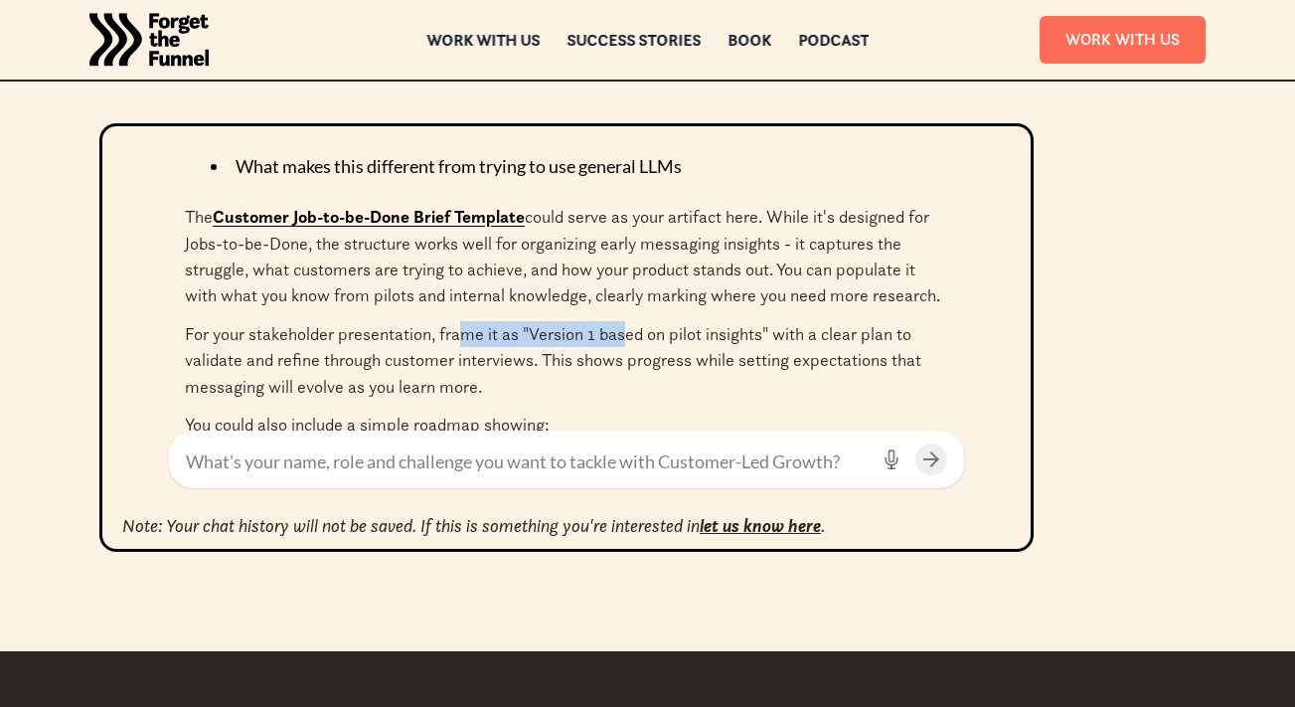
scroll to position [3730, 0]
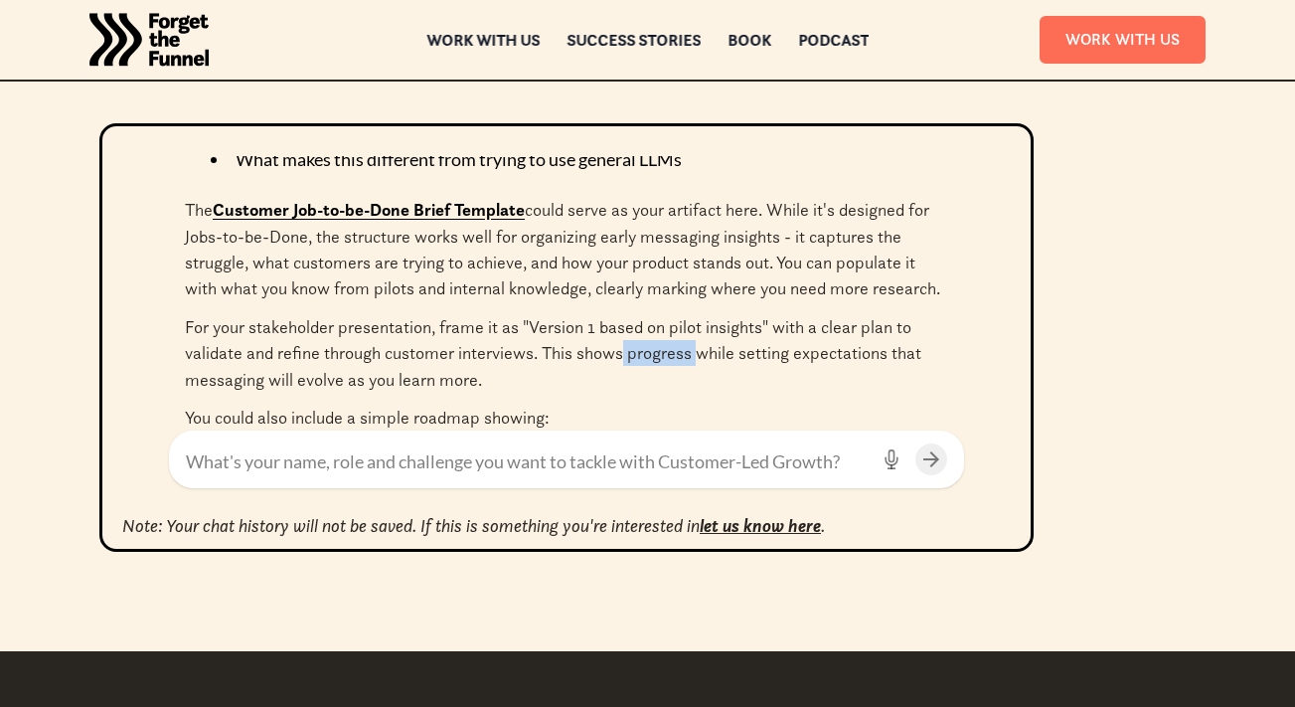
drag, startPoint x: 625, startPoint y: 350, endPoint x: 703, endPoint y: 367, distance: 79.4
click at [702, 366] on p "For your stakeholder presentation, frame it as "Version 1 based on pilot insigh…" at bounding box center [566, 353] width 763 height 79
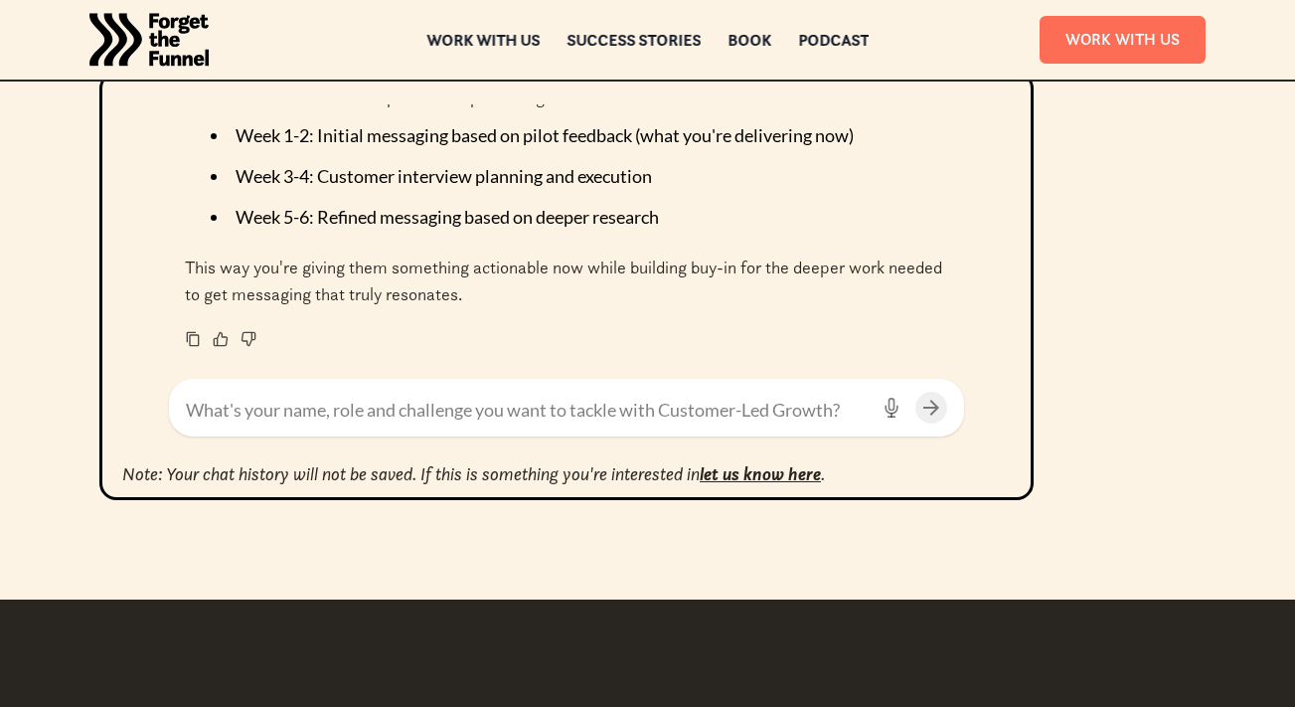
scroll to position [3974, 0]
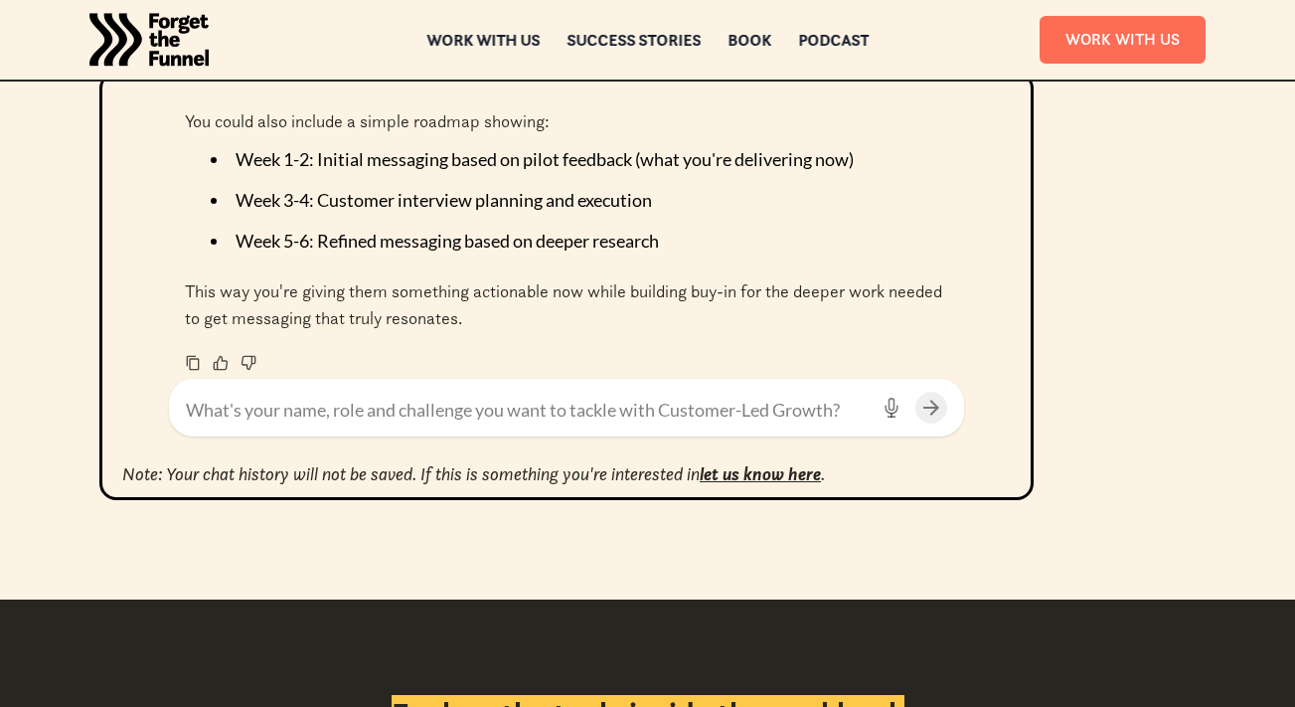
click at [343, 406] on textarea at bounding box center [527, 410] width 682 height 27
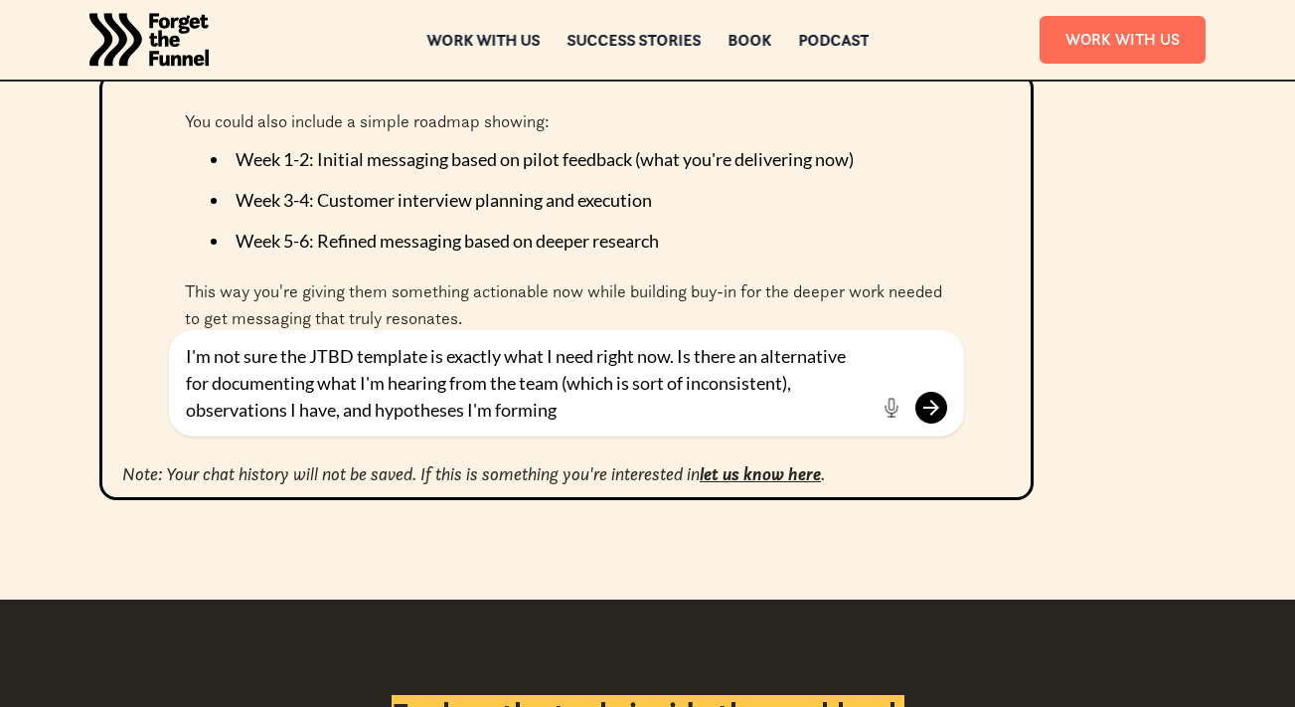
type textarea "I'm not sure the JTBD template is exactly what I need right now. Is there an al…"
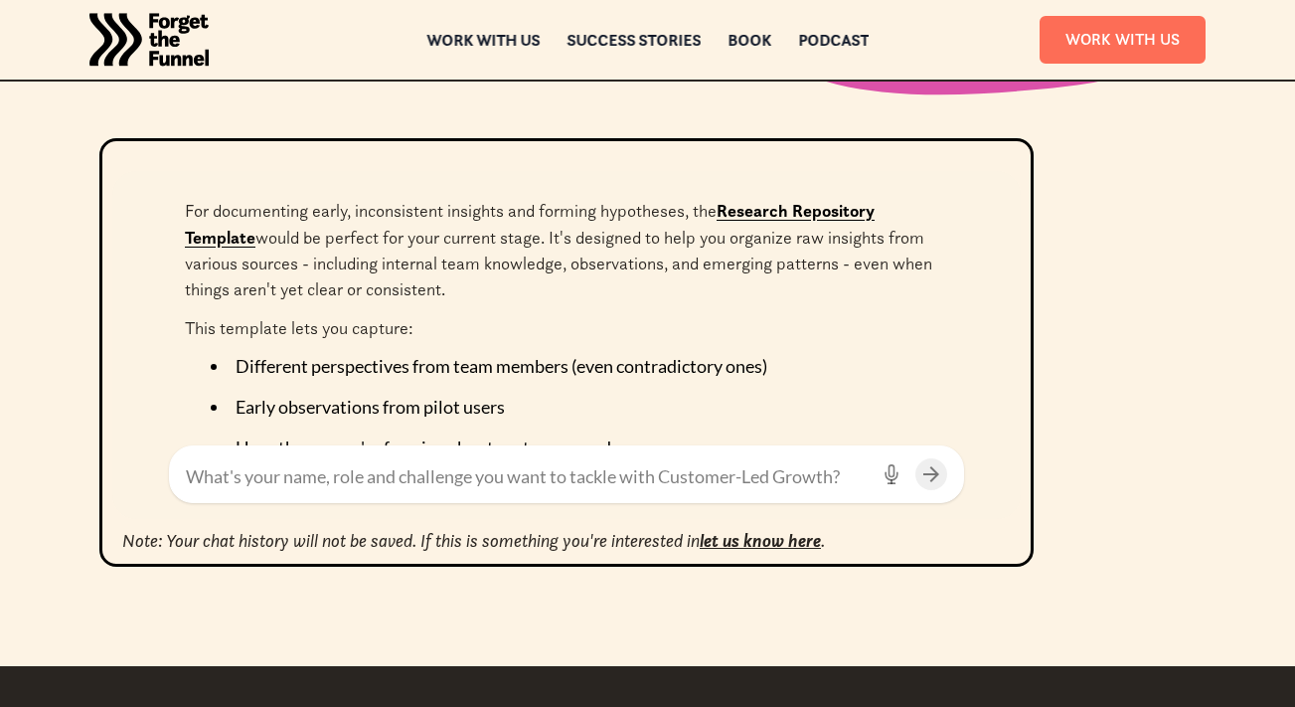
scroll to position [4378, 0]
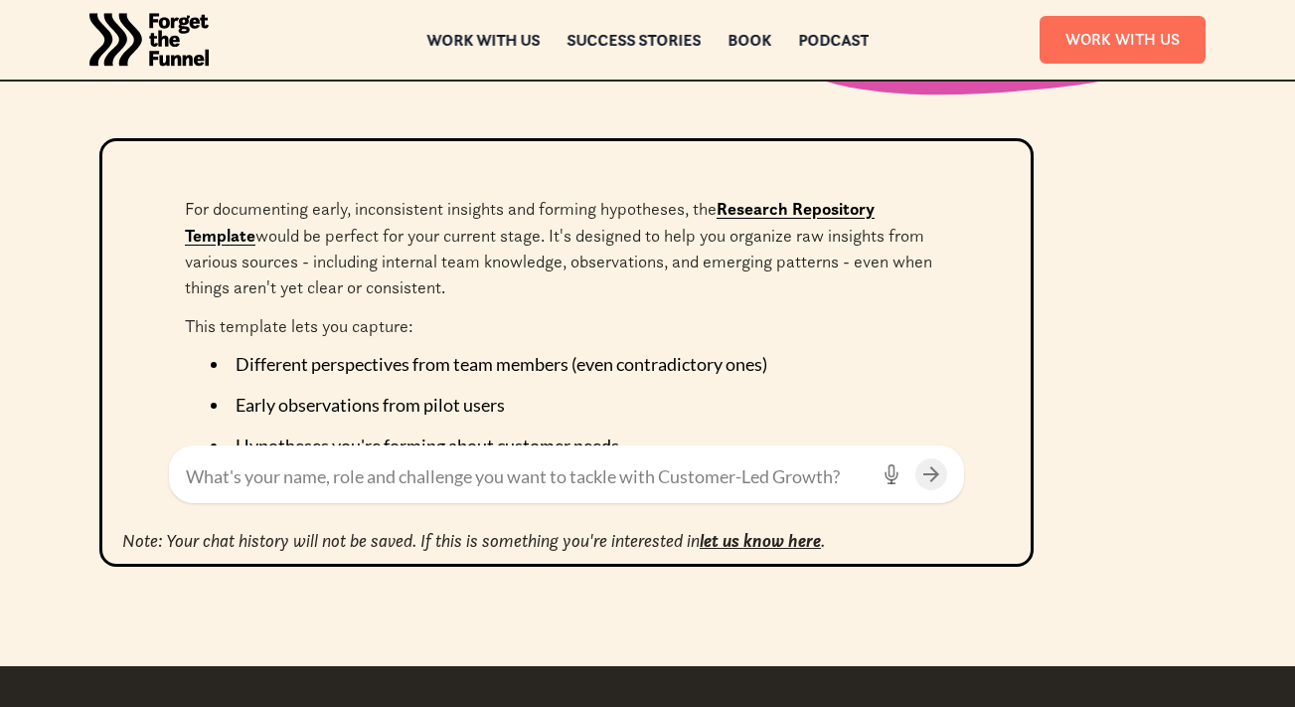
click at [748, 213] on link "Research Repository Template" at bounding box center [530, 222] width 690 height 48
click at [395, 468] on textarea at bounding box center [527, 476] width 682 height 27
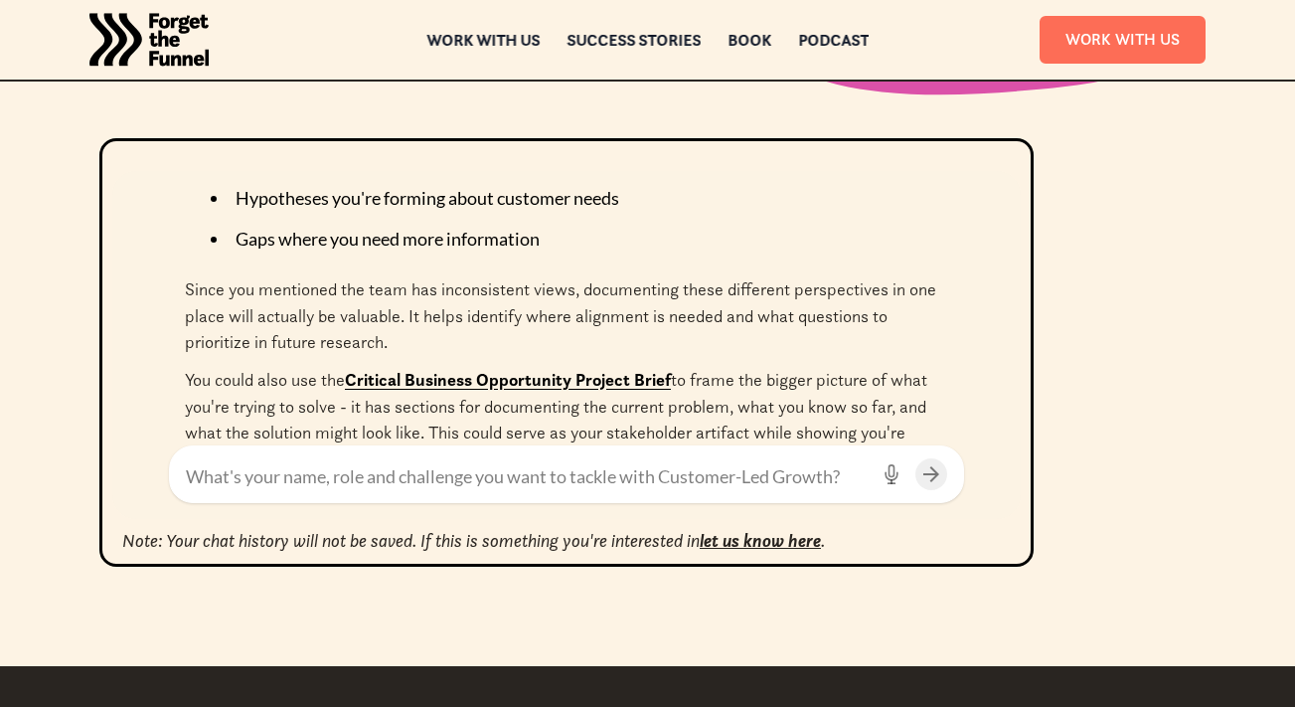
scroll to position [4638, 0]
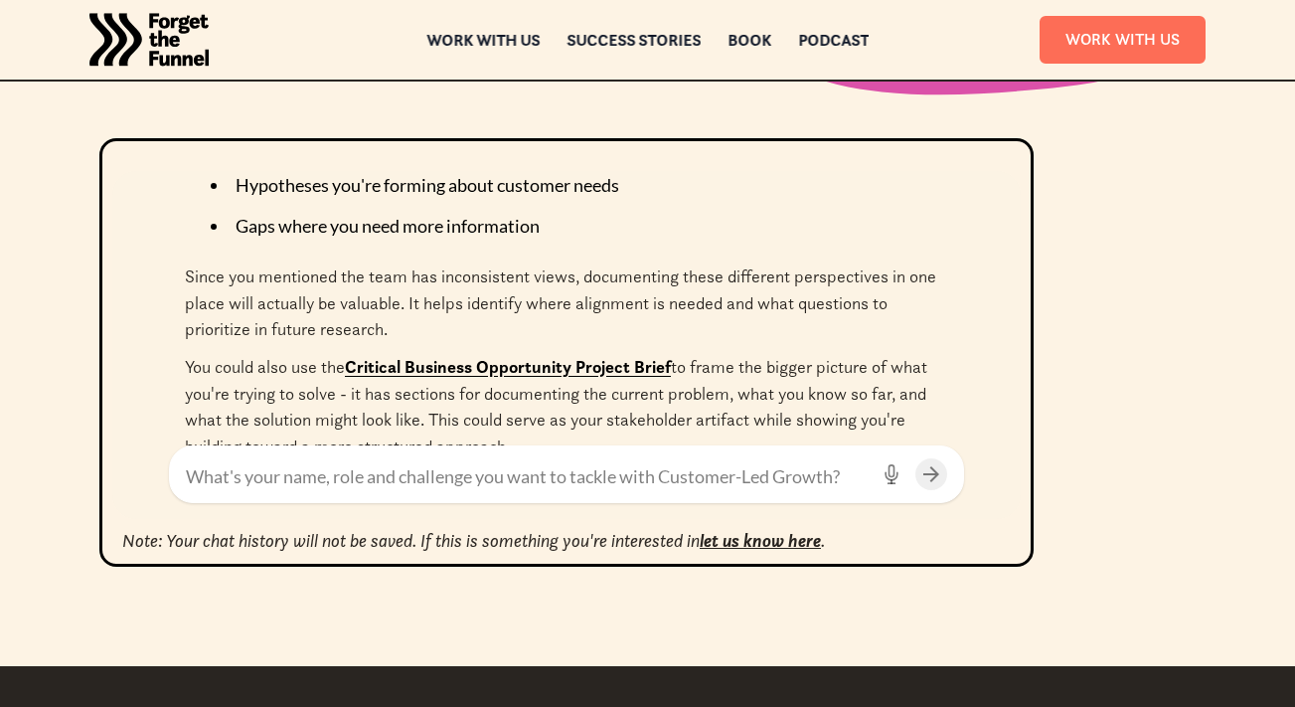
click at [458, 368] on link "Critical Business Opportunity Project Brief" at bounding box center [508, 367] width 326 height 22
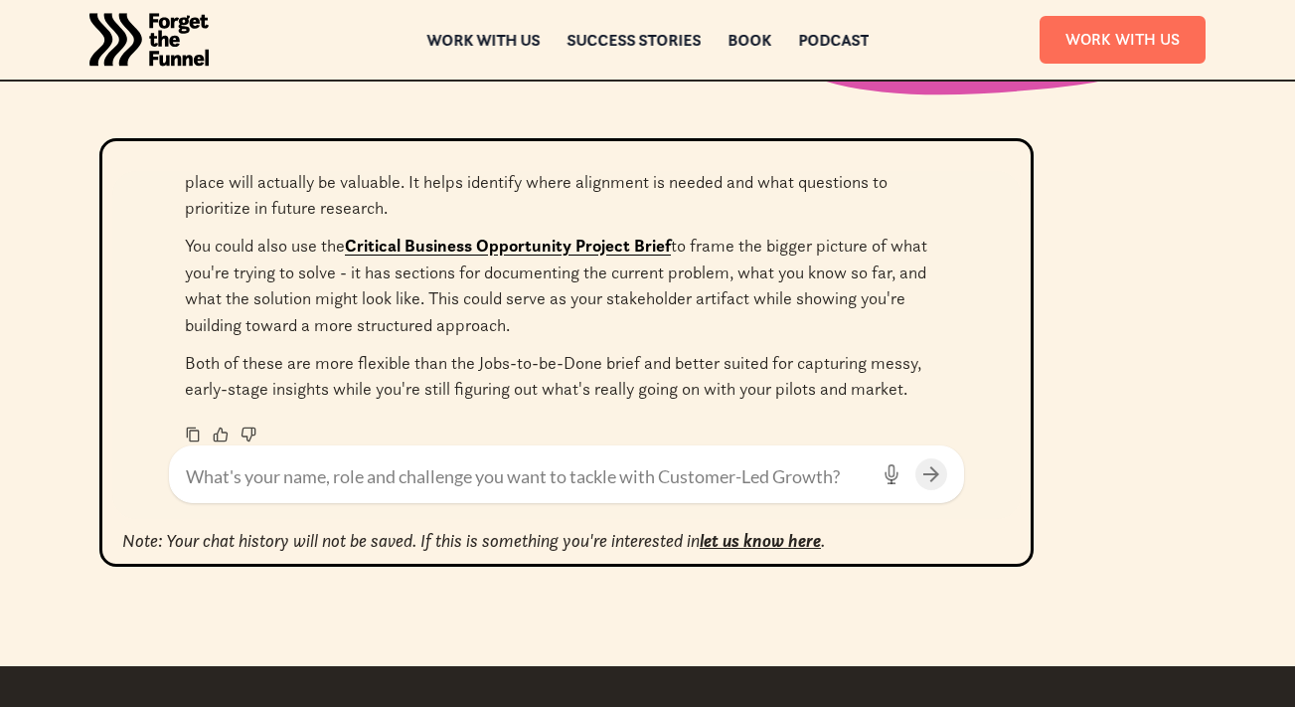
scroll to position [4788, 0]
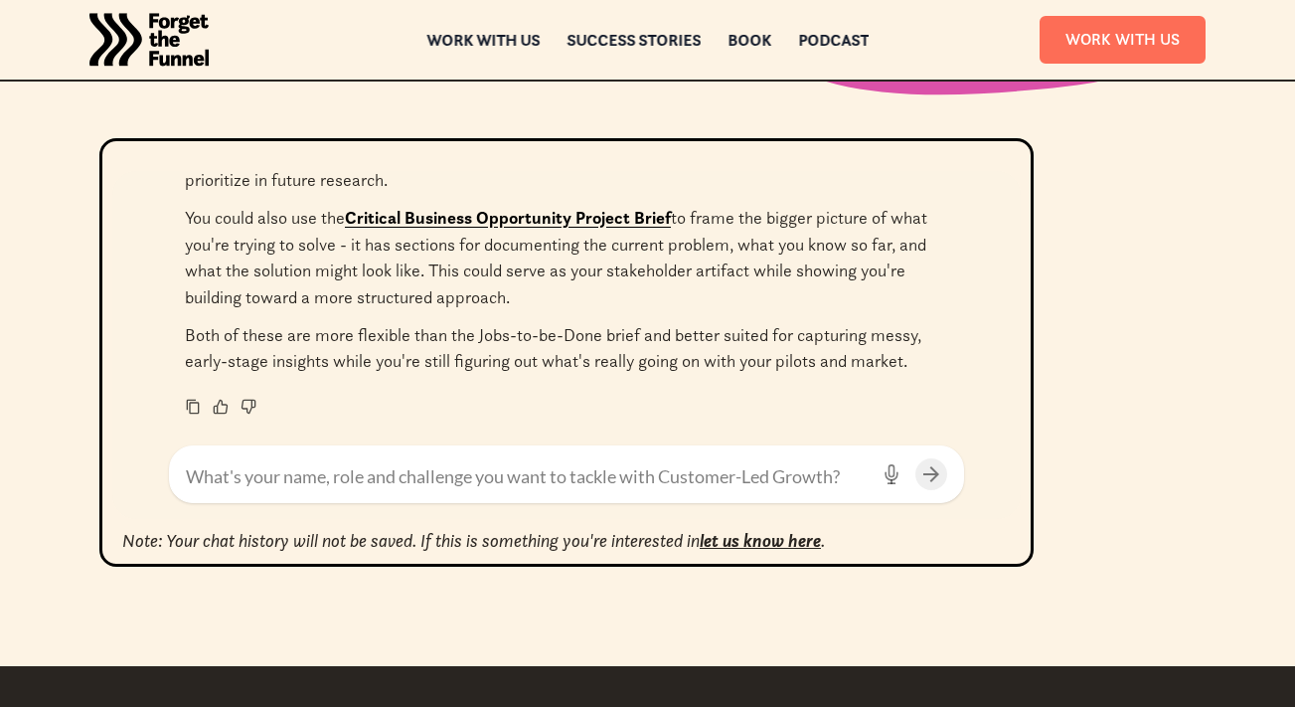
click at [453, 502] on div at bounding box center [566, 474] width 795 height 58
click at [441, 478] on textarea at bounding box center [527, 476] width 682 height 27
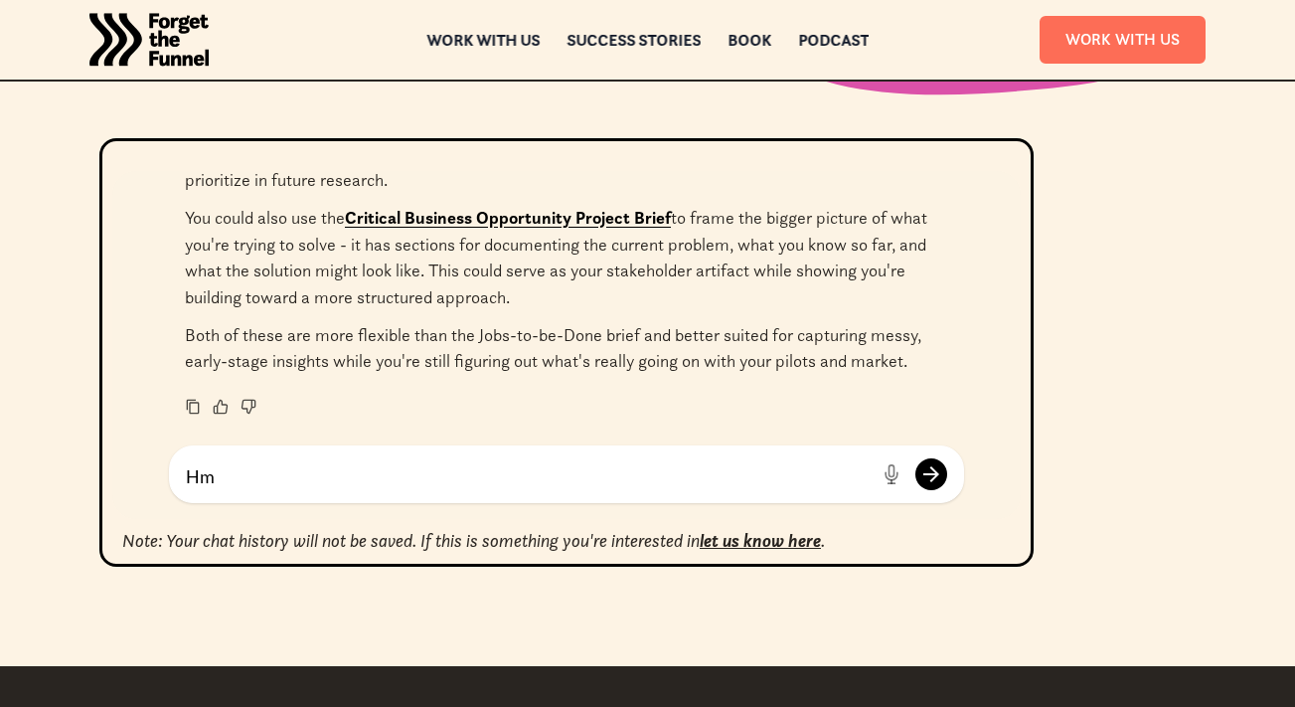
type textarea "H"
type textarea "I don't think this is quite it...I need an earlier stage artifact"
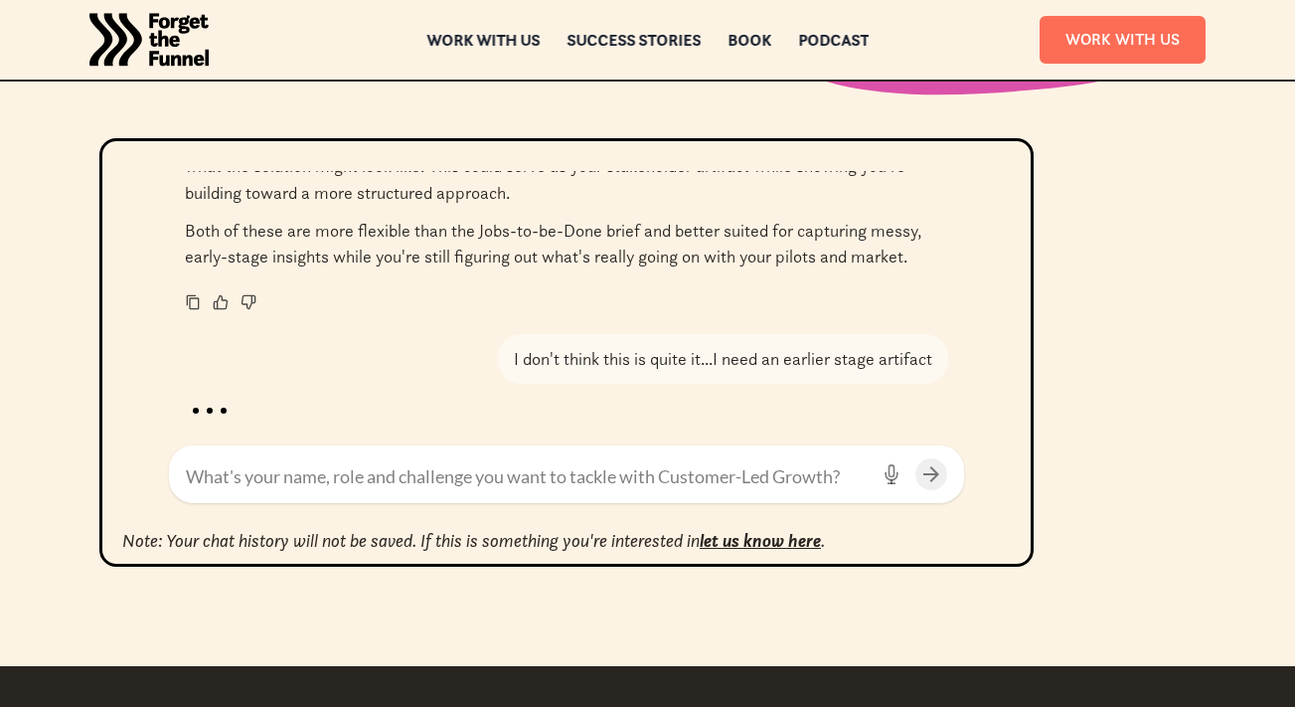
scroll to position [4892, 0]
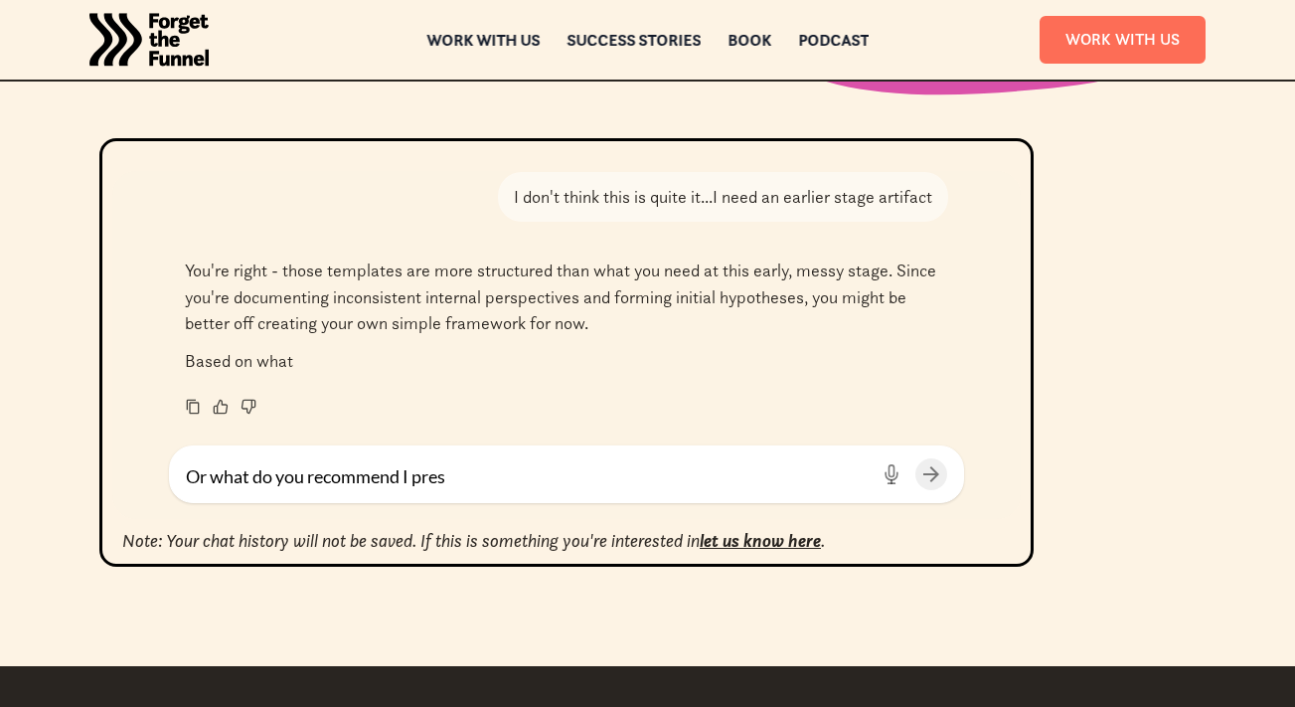
type textarea "Or what do you recommend I prese"
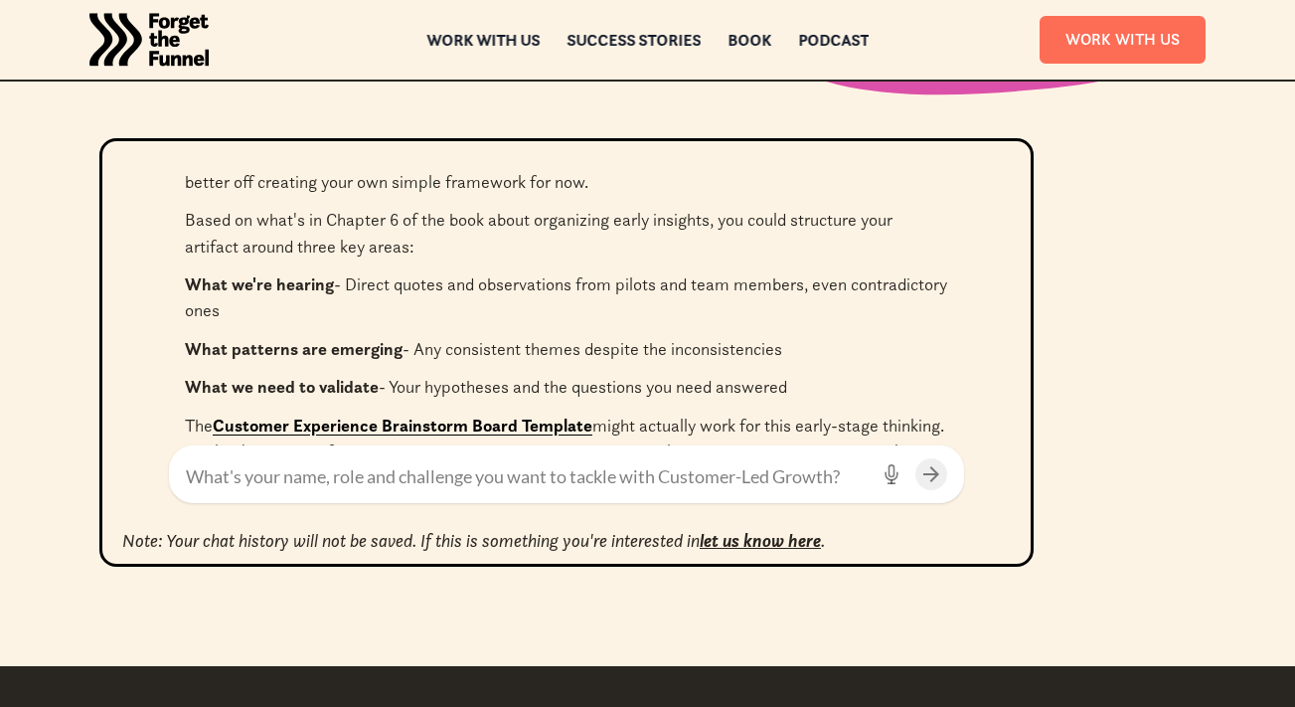
scroll to position [5225, 0]
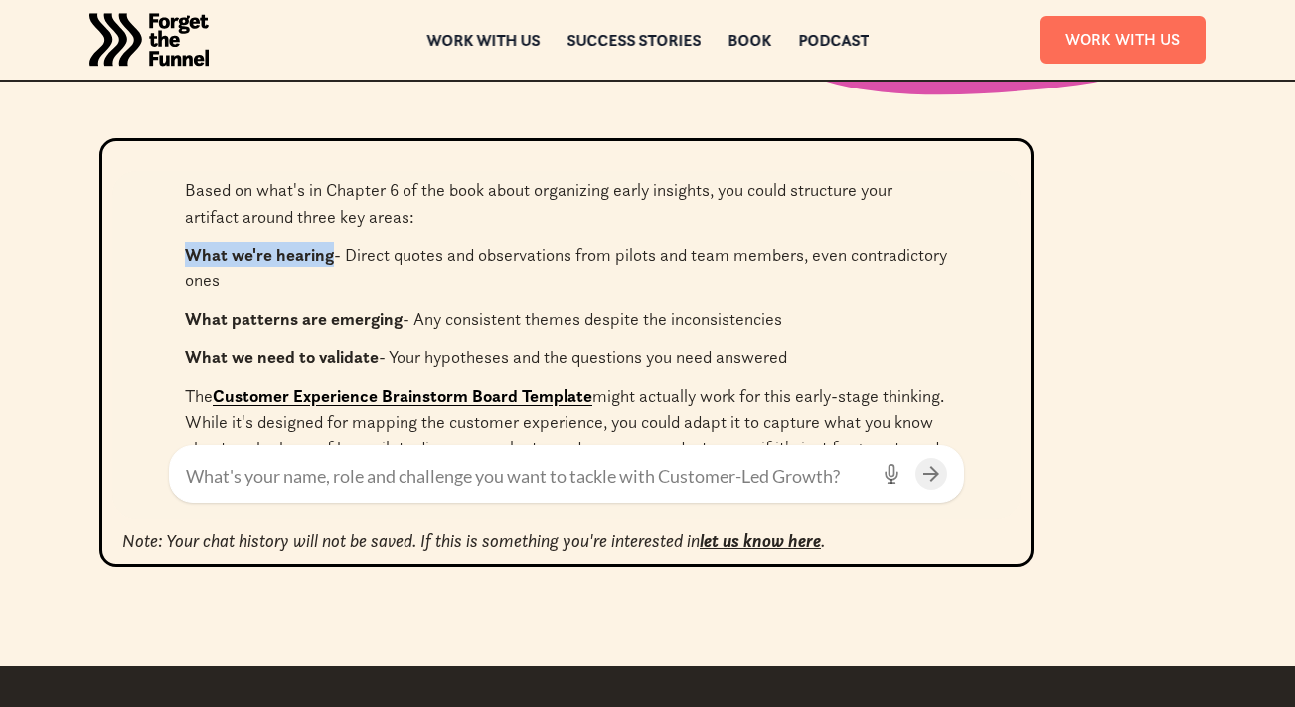
drag, startPoint x: 186, startPoint y: 260, endPoint x: 332, endPoint y: 253, distance: 146.3
click at [332, 253] on p "What we're hearing - Direct quotes and observations from pilots and team member…" at bounding box center [566, 268] width 763 height 53
drag, startPoint x: 208, startPoint y: 323, endPoint x: 377, endPoint y: 316, distance: 169.1
click at [377, 316] on strong "What patterns are emerging" at bounding box center [294, 319] width 218 height 22
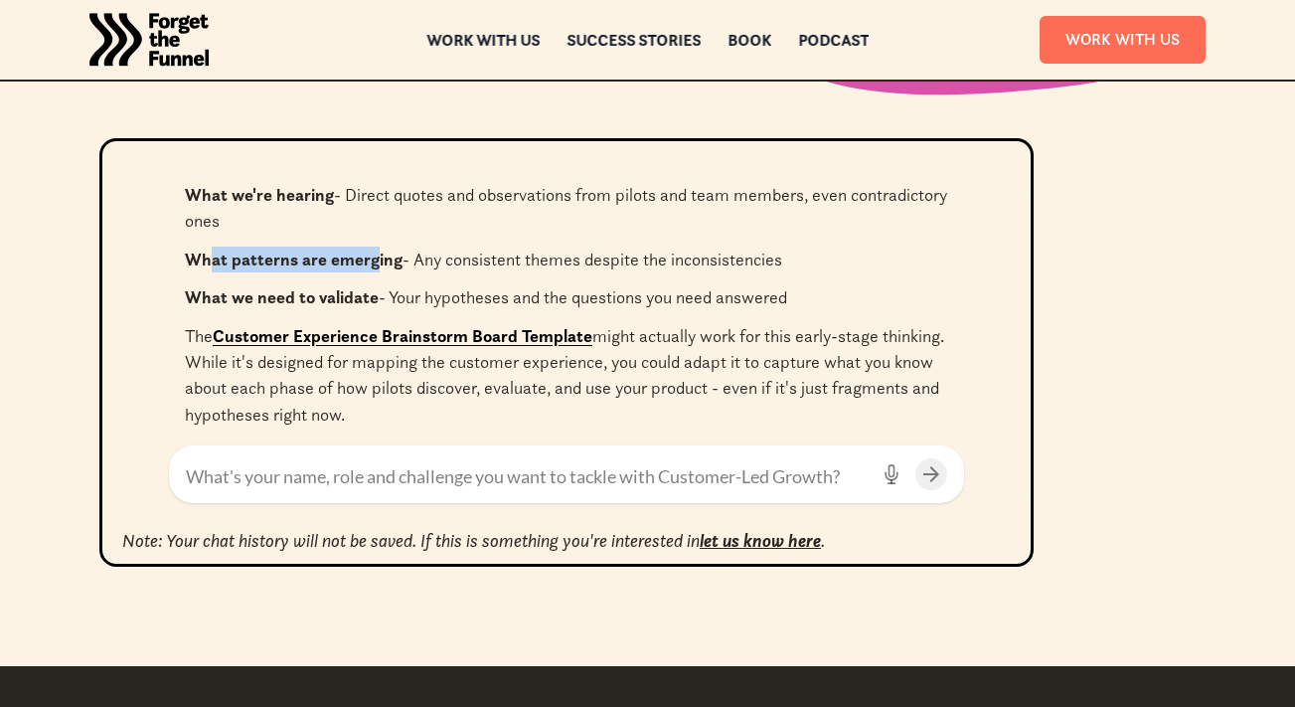
scroll to position [5287, 0]
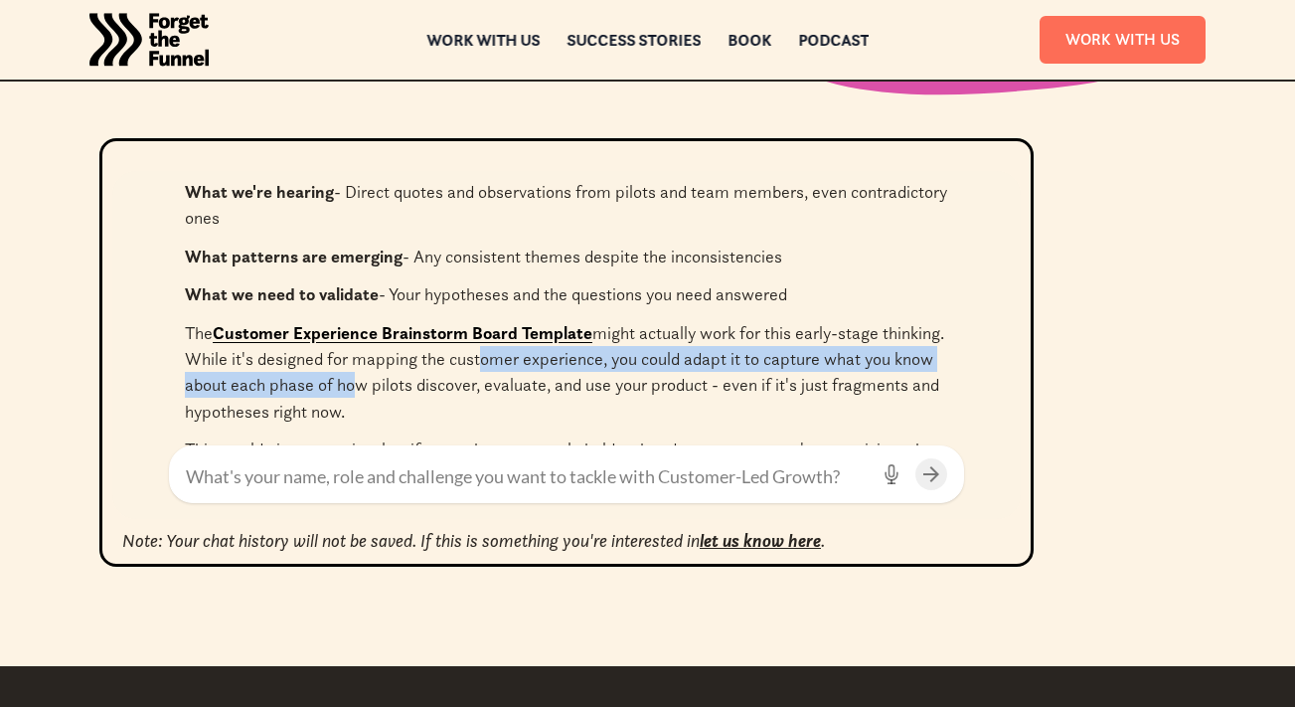
drag, startPoint x: 422, startPoint y: 374, endPoint x: 540, endPoint y: 356, distance: 118.7
click at [540, 356] on p "The Customer Experience Brainstorm Board Template might actually work for this …" at bounding box center [566, 372] width 763 height 105
click at [537, 356] on p "The Customer Experience Brainstorm Board Template might actually work for this …" at bounding box center [566, 372] width 763 height 105
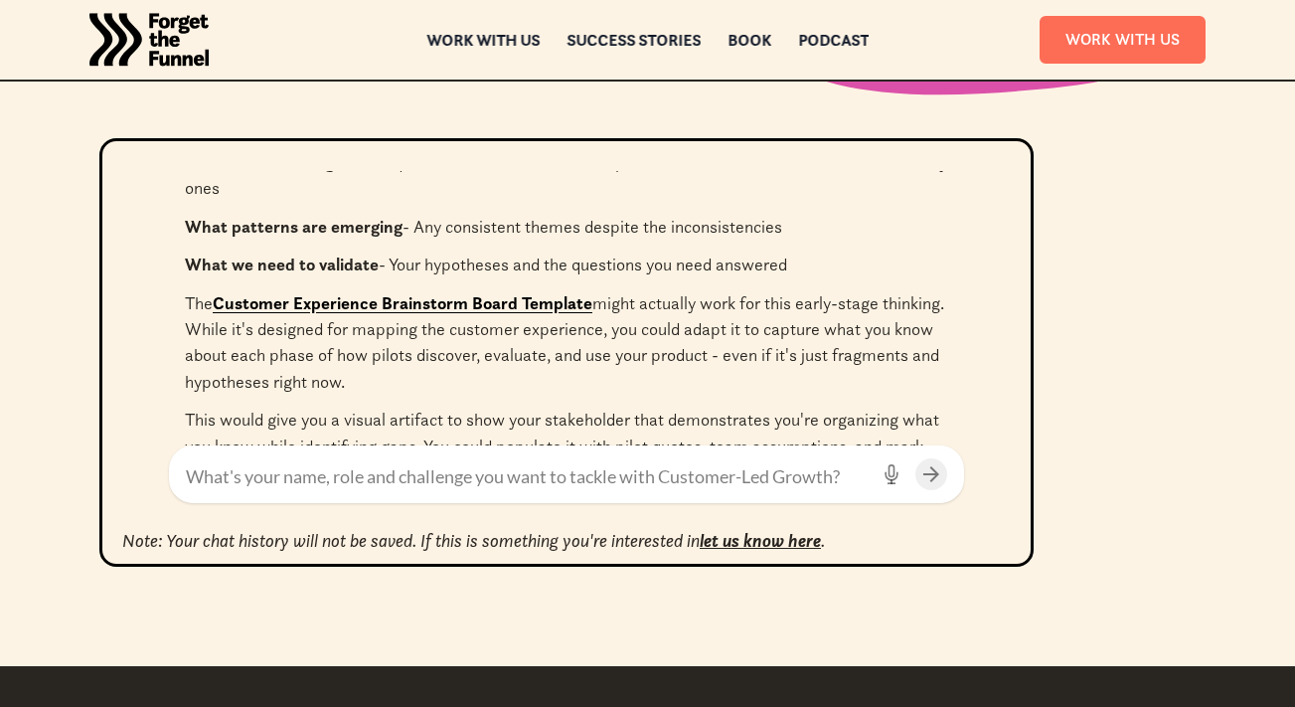
scroll to position [5493, 0]
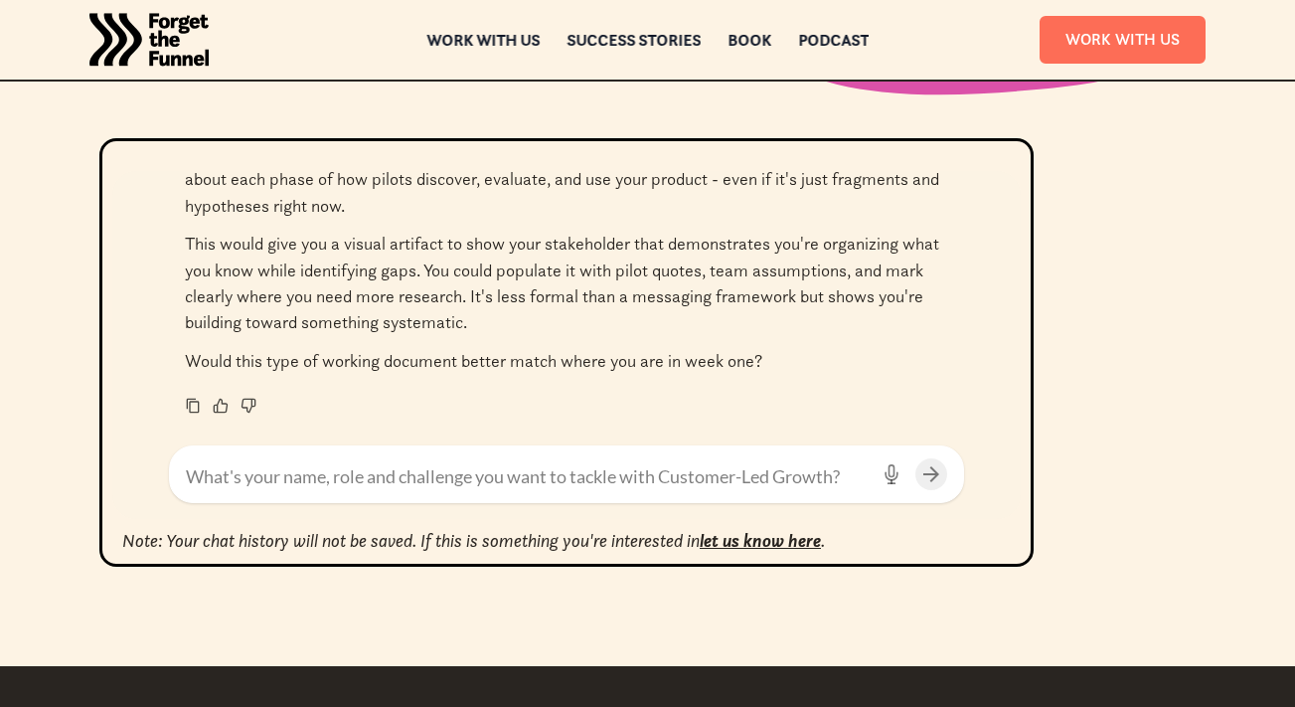
click at [359, 473] on textarea at bounding box center [527, 476] width 682 height 27
